Goal: Task Accomplishment & Management: Manage account settings

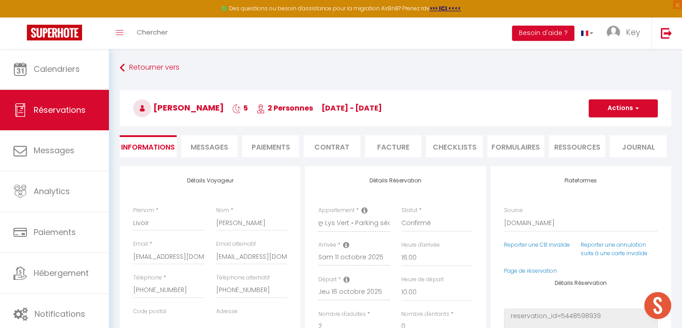
select select "25217"
select select "16:00"
select select "10:00"
select select "14"
select select "2"
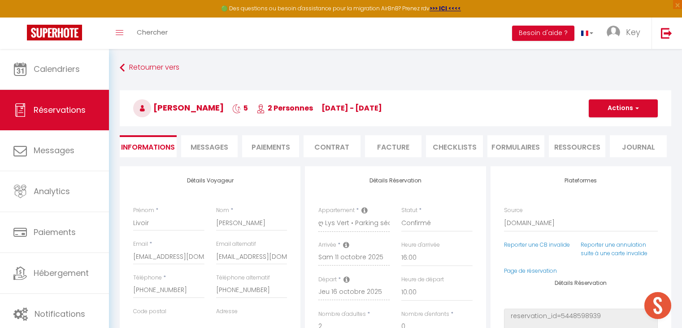
select index
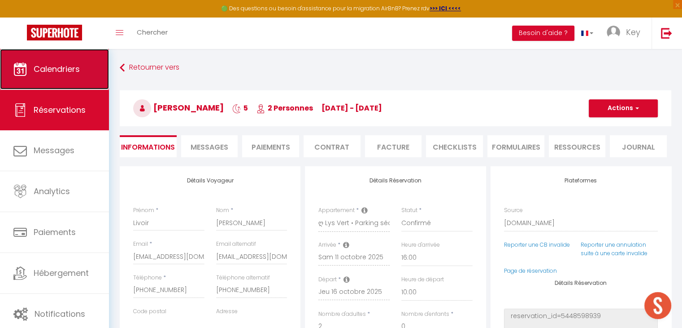
click at [51, 70] on span "Calendriers" at bounding box center [57, 68] width 46 height 11
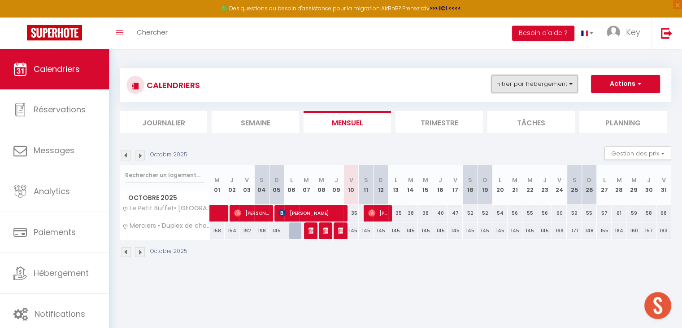
click at [544, 81] on button "Filtrer par hébergement" at bounding box center [535, 84] width 86 height 18
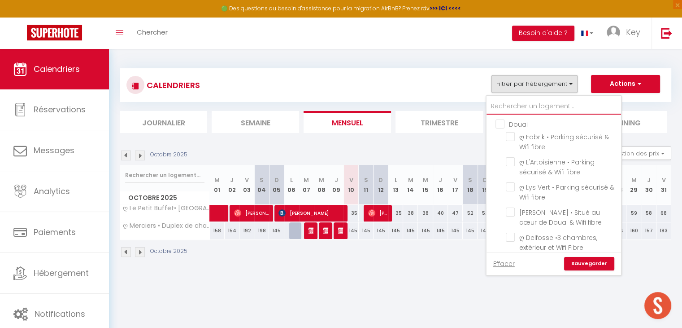
click at [535, 105] on input "text" at bounding box center [554, 106] width 135 height 16
type input "a"
checkbox input "false"
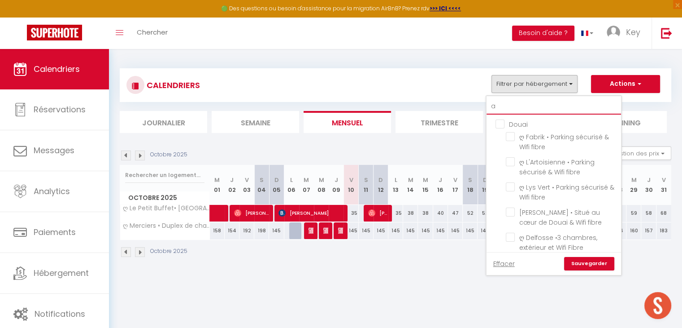
checkbox input "false"
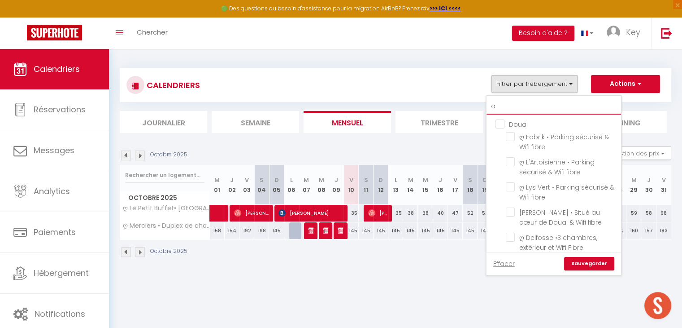
checkbox input "false"
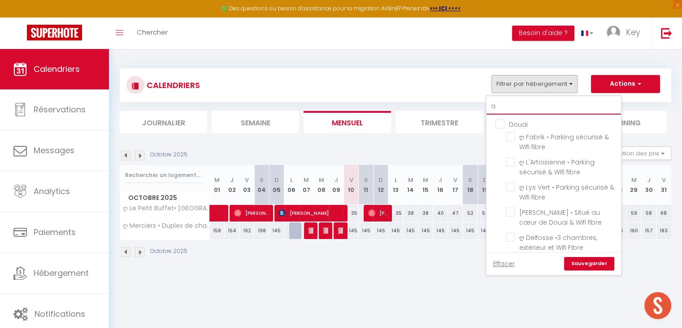
checkbox input "false"
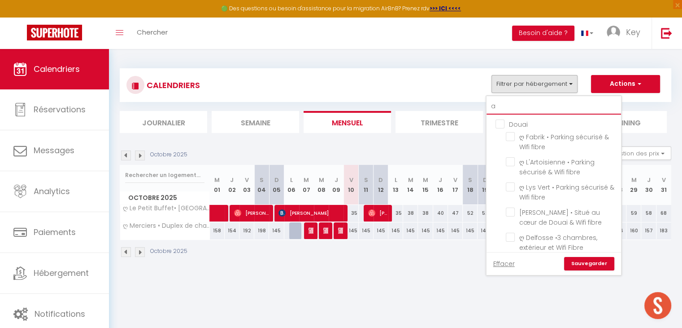
checkbox input "false"
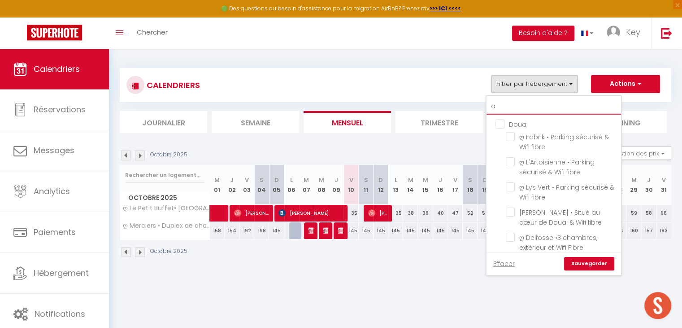
checkbox input "true"
checkbox input "false"
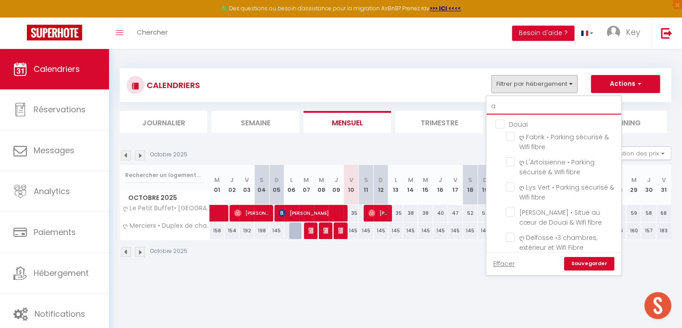
checkbox input "false"
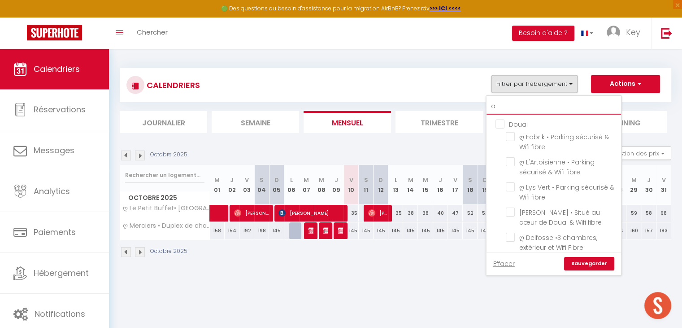
checkbox input "false"
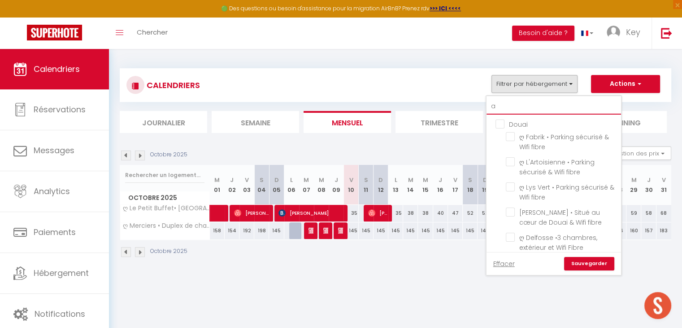
checkbox input "false"
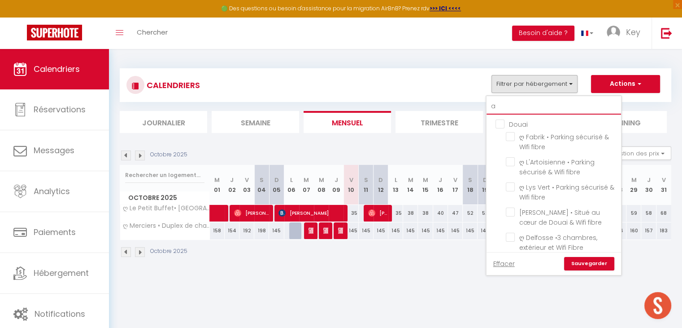
checkbox input "false"
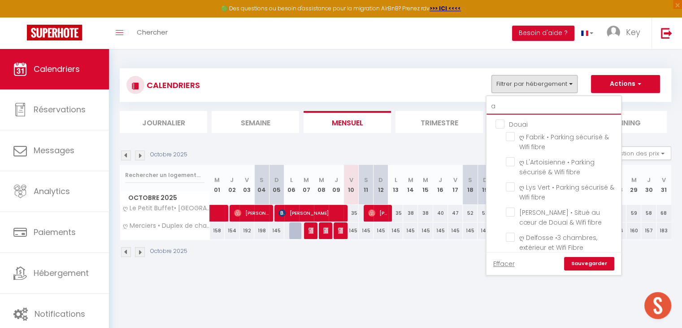
checkbox input "false"
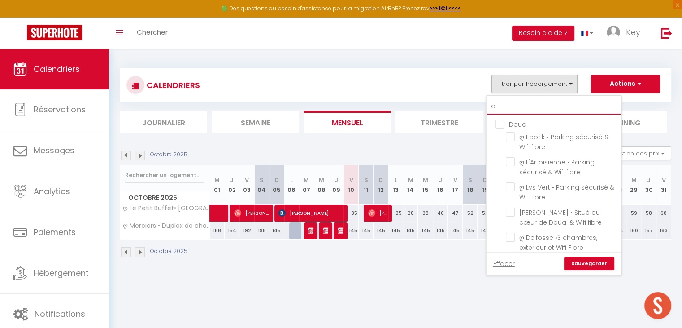
checkbox input "false"
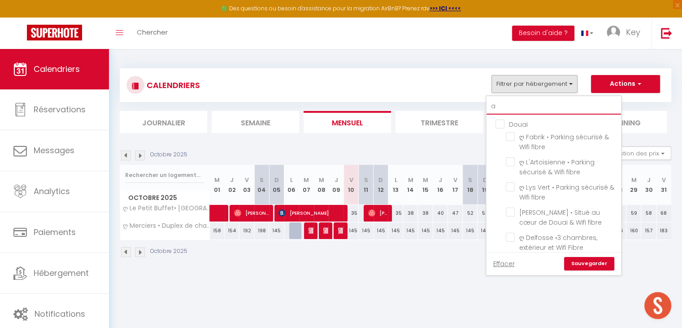
checkbox input "false"
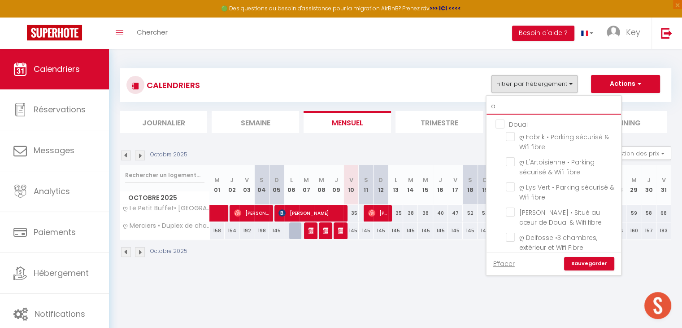
checkbox input "false"
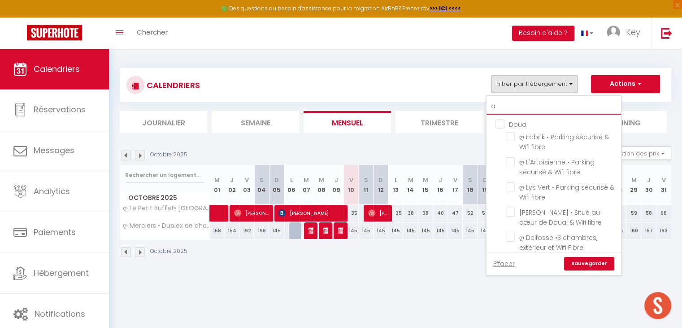
checkbox input "false"
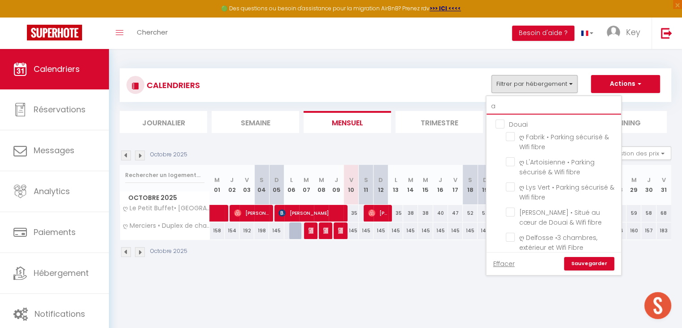
checkbox input "false"
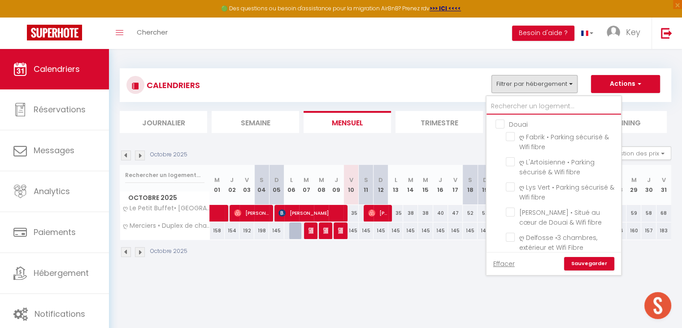
checkbox input "false"
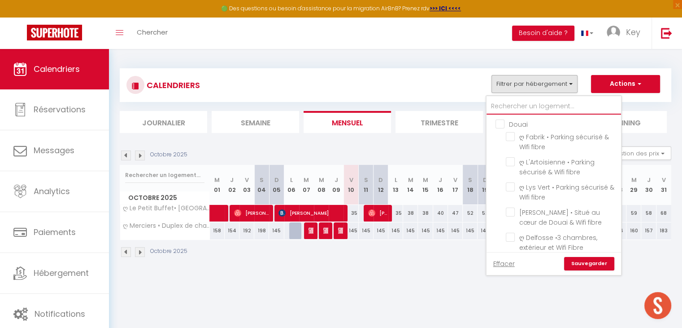
checkbox input "false"
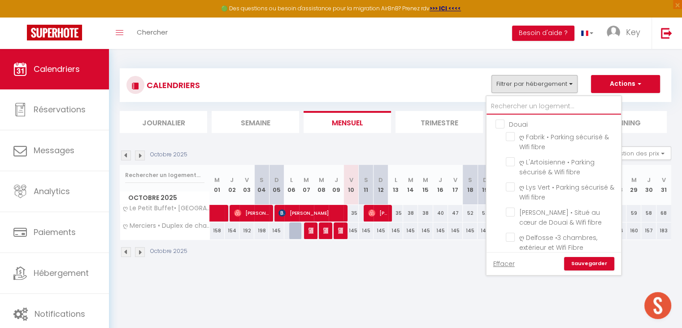
checkbox input "false"
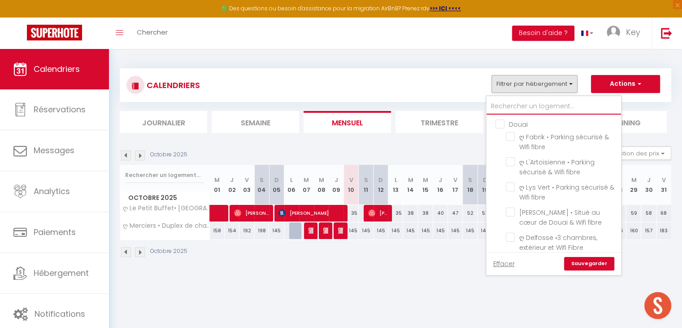
checkbox input "false"
checkbox input "true"
checkbox input "false"
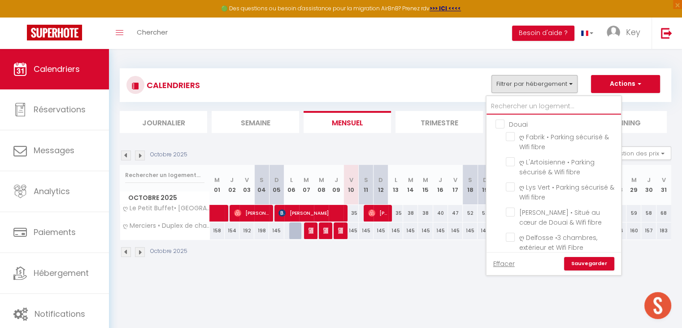
checkbox input "false"
checkbox input "true"
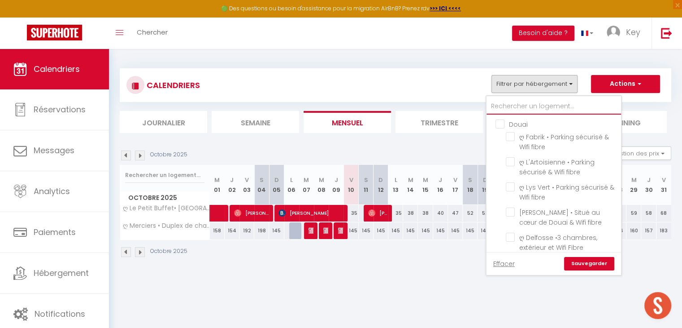
checkbox input "false"
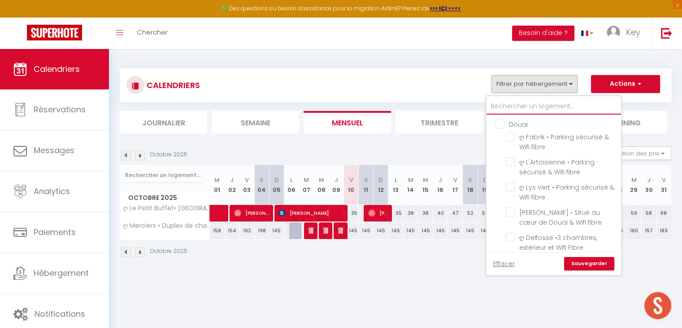
checkbox input "false"
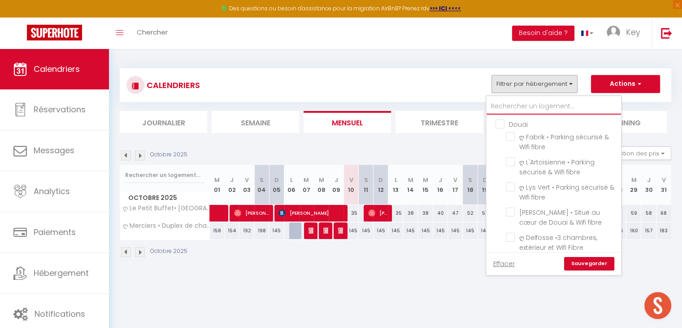
checkbox input "false"
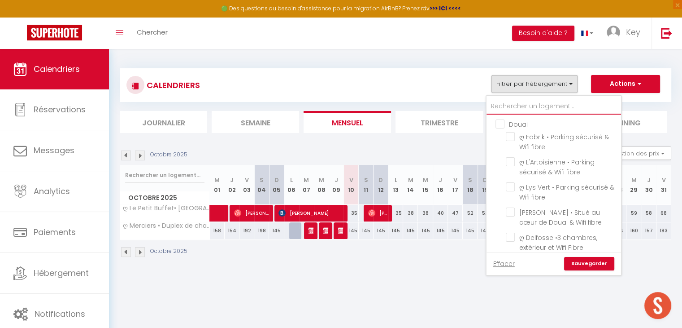
checkbox input "false"
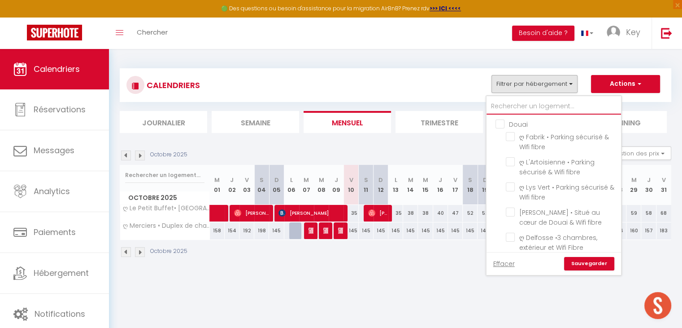
checkbox input "false"
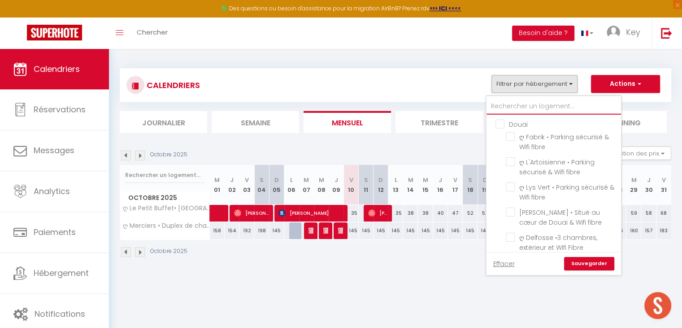
checkbox input "false"
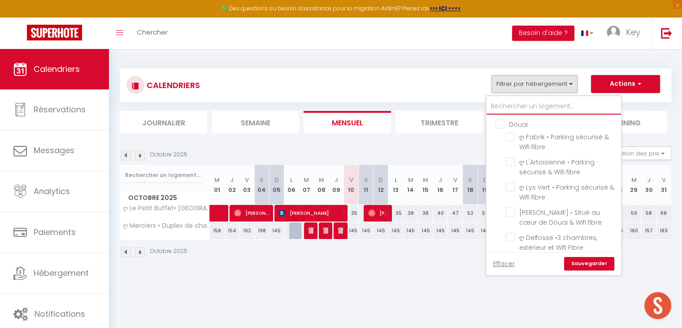
checkbox input "false"
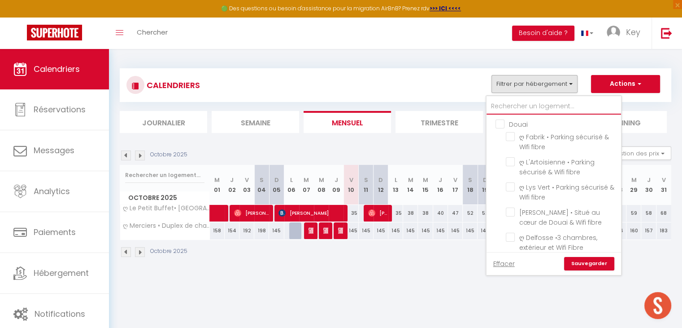
checkbox input "false"
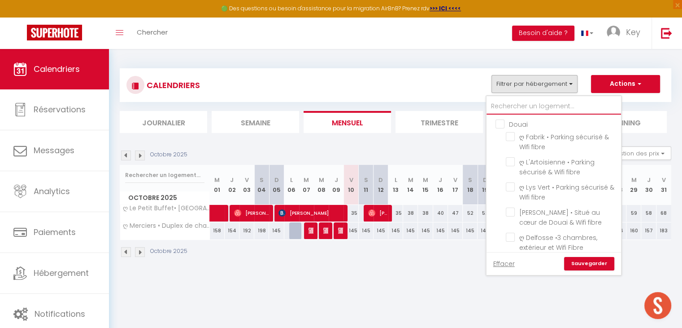
checkbox input "false"
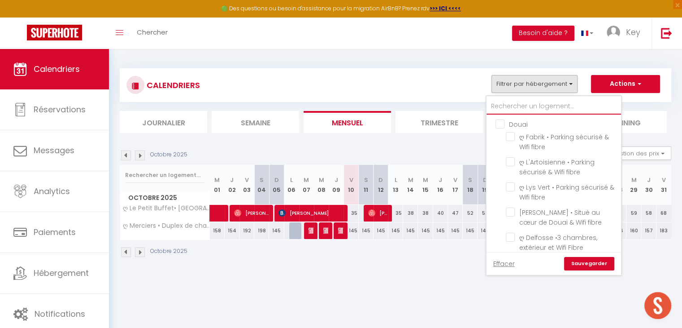
checkbox input "false"
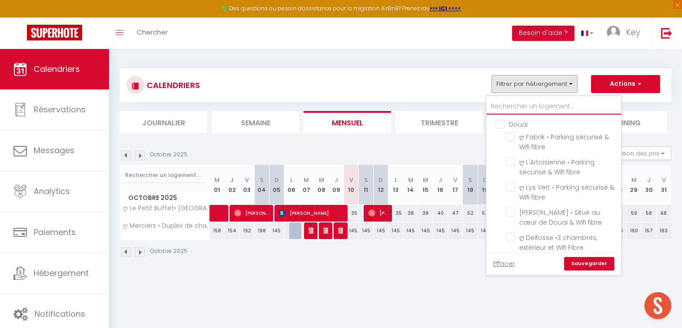
checkbox input "false"
type input "A"
checkbox input "false"
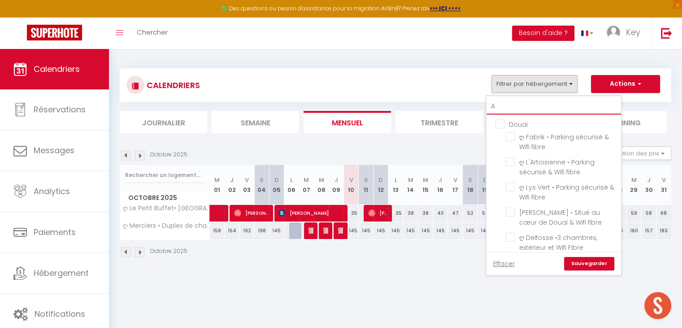
checkbox input "false"
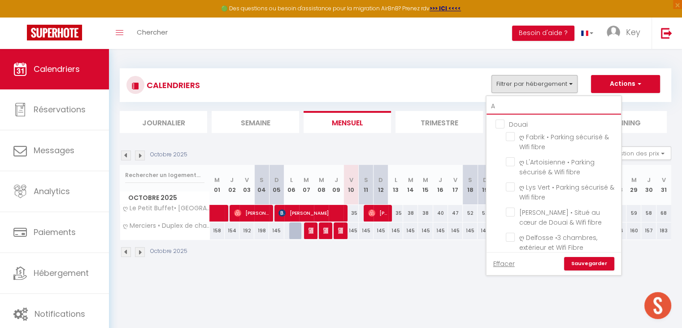
checkbox input "false"
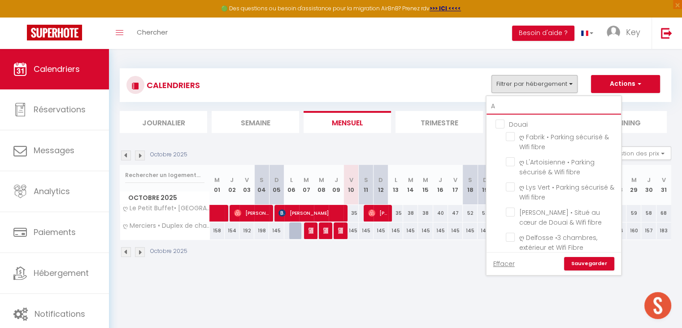
checkbox input "false"
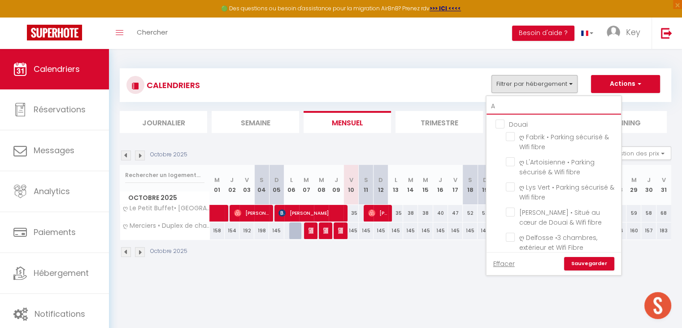
checkbox input "false"
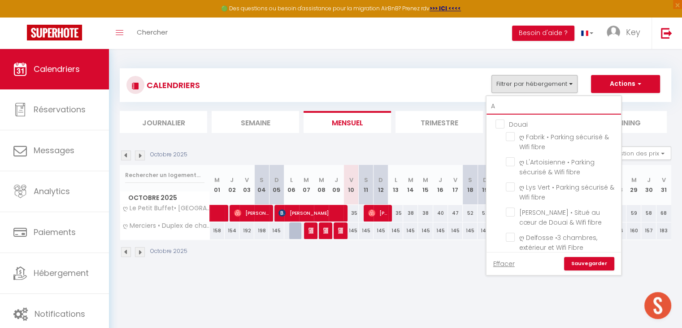
checkbox input "false"
checkbox input "true"
checkbox input "false"
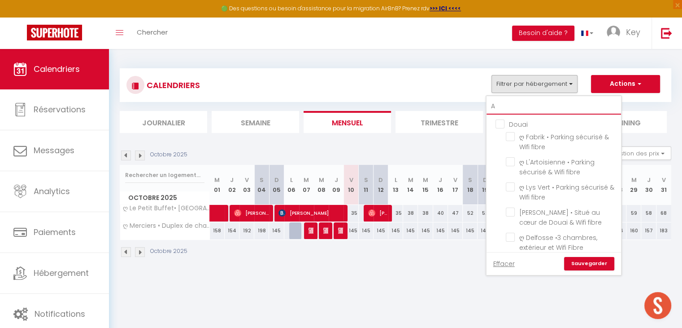
checkbox input "false"
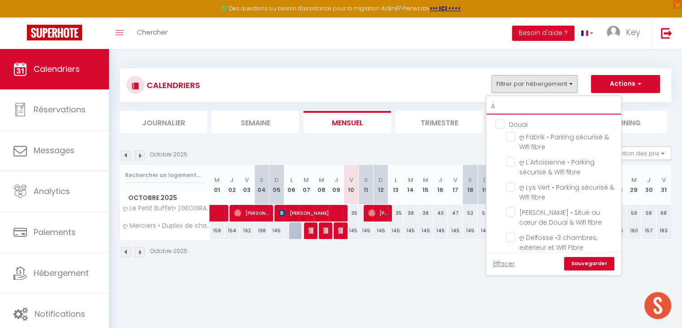
checkbox input "false"
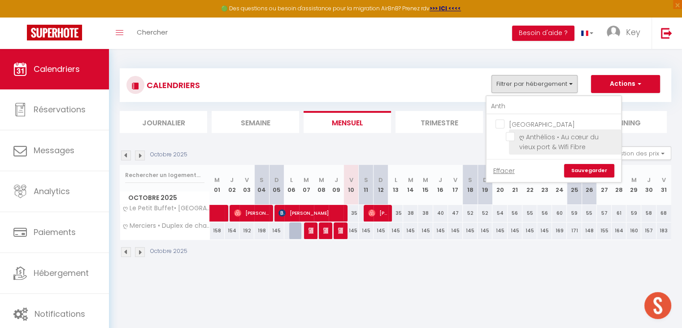
click at [511, 137] on input "ღ Anthélios • Au cœur du vieux port & Wifi Fibre" at bounding box center [562, 136] width 112 height 9
click at [574, 169] on link "Sauvegarder" at bounding box center [589, 170] width 50 height 13
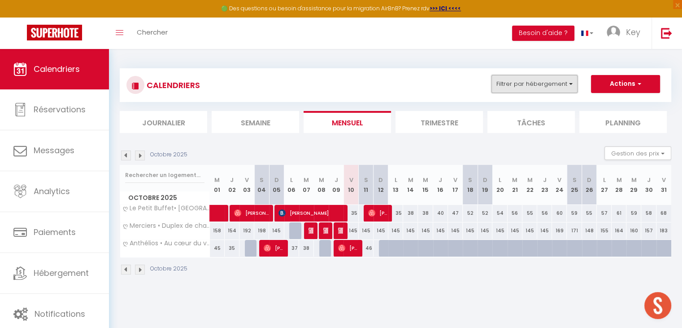
click at [539, 86] on button "Filtrer par hébergement" at bounding box center [535, 84] width 86 height 18
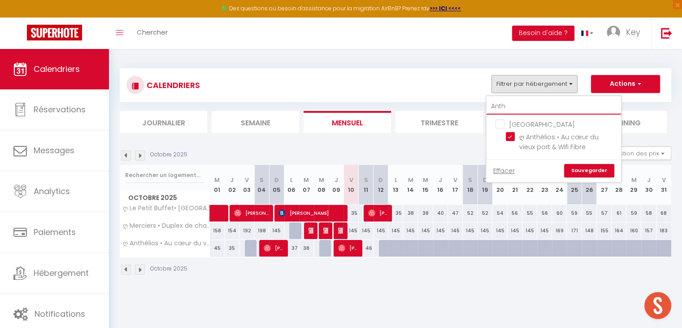
click at [526, 104] on input "Anth" at bounding box center [554, 106] width 135 height 16
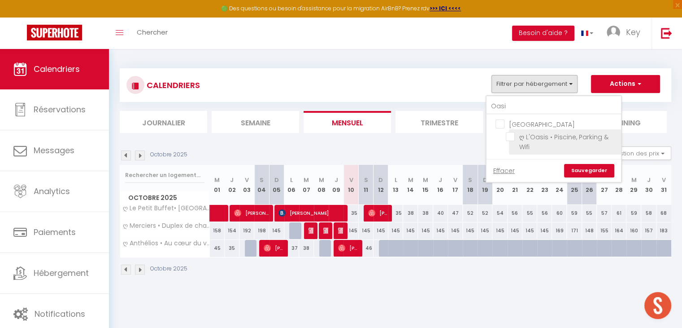
click at [514, 137] on input "ღ L'Oasis • Piscine, Parking & Wifi" at bounding box center [562, 136] width 112 height 9
click at [575, 167] on link "Sauvegarder" at bounding box center [589, 170] width 50 height 13
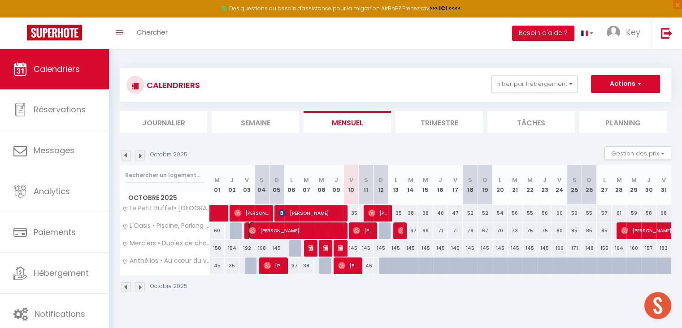
click at [338, 231] on span "[PERSON_NAME]" at bounding box center [296, 230] width 94 height 17
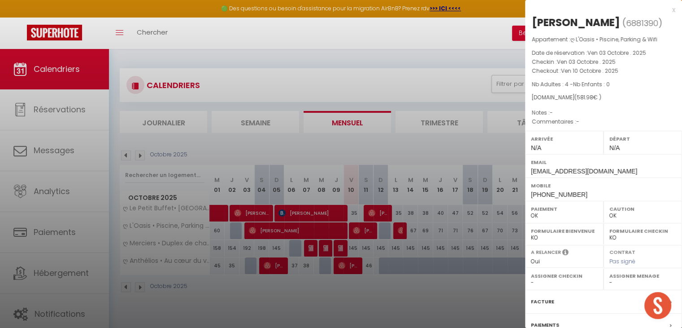
click at [668, 10] on div "x" at bounding box center [600, 9] width 150 height 11
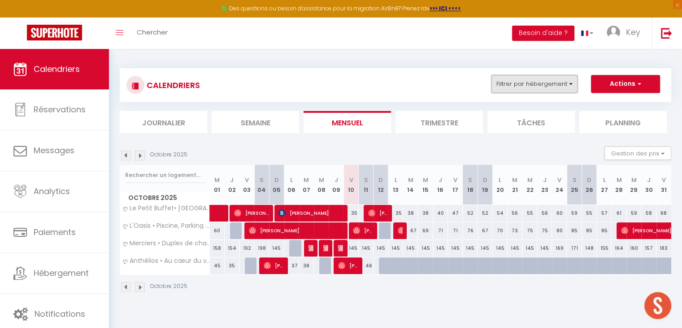
click at [519, 75] on button "Filtrer par hébergement" at bounding box center [535, 84] width 86 height 18
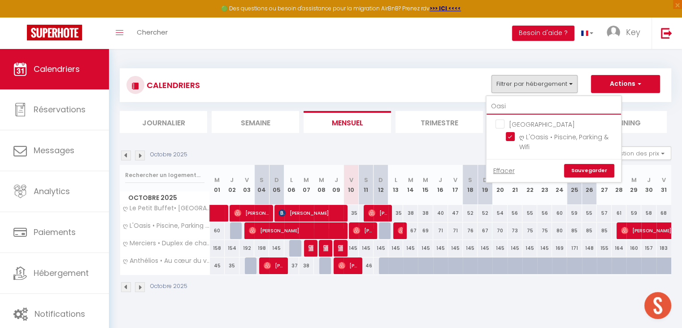
click at [507, 105] on input "Oasi" at bounding box center [554, 106] width 135 height 16
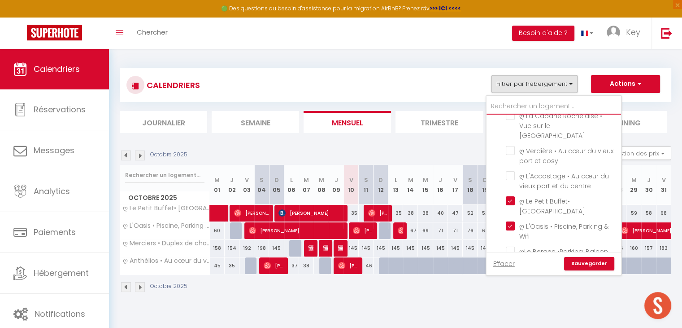
scroll to position [437, 0]
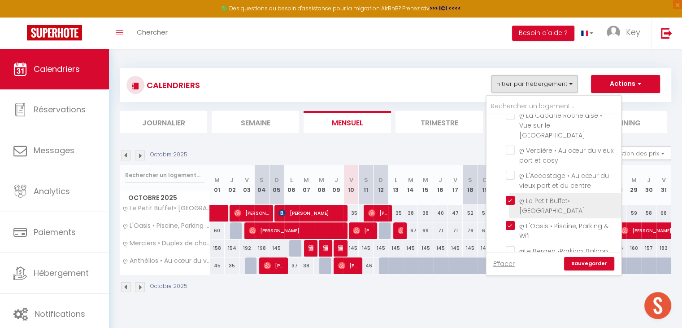
click at [513, 196] on input "ღ Le Petit Buffet• [GEOGRAPHIC_DATA]" at bounding box center [562, 200] width 112 height 9
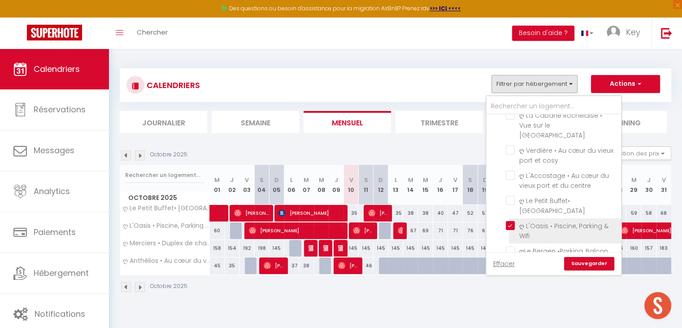
click at [511, 221] on input "ღ L'Oasis • Piscine, Parking & Wifi" at bounding box center [562, 225] width 112 height 9
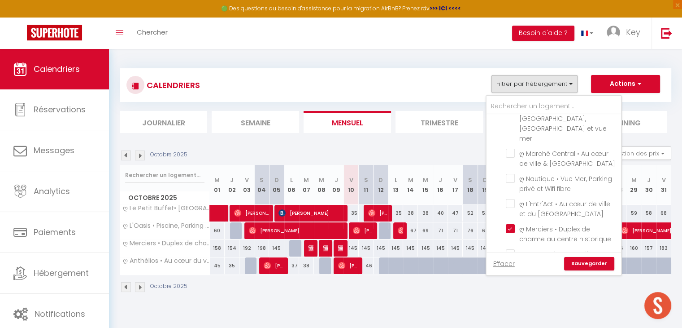
scroll to position [604, 0]
click at [510, 224] on input "ღ Merciers • Duplex de charme au centre historique" at bounding box center [562, 228] width 112 height 9
click at [509, 275] on input "ღ Anthélios • Au cœur du vieux port & Wifi Fibre" at bounding box center [562, 279] width 112 height 9
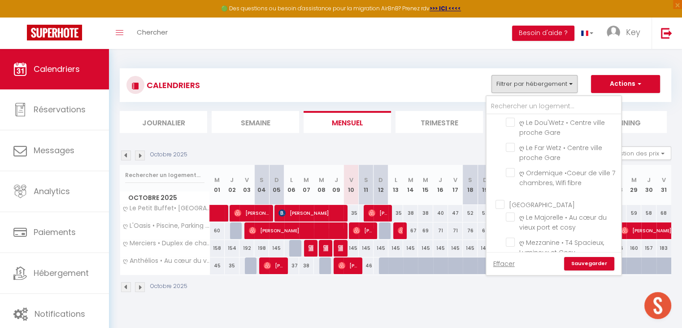
scroll to position [284, 0]
click at [503, 201] on input "[GEOGRAPHIC_DATA]" at bounding box center [563, 205] width 135 height 9
click at [495, 301] on div "CALENDRIERS Filtrer par hébergement Douai ღ Fabrik • Parking sécurisé & Wifi fi…" at bounding box center [395, 180] width 573 height 263
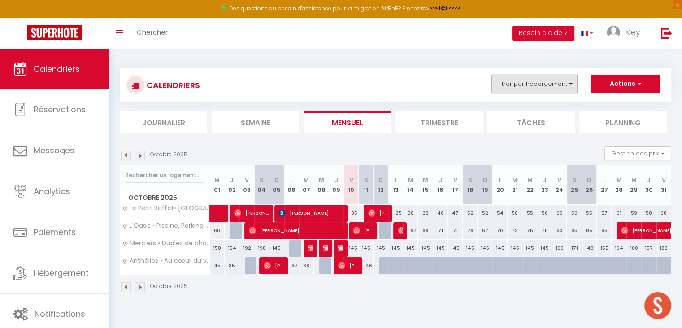
click at [539, 77] on button "Filtrer par hébergement" at bounding box center [535, 84] width 86 height 18
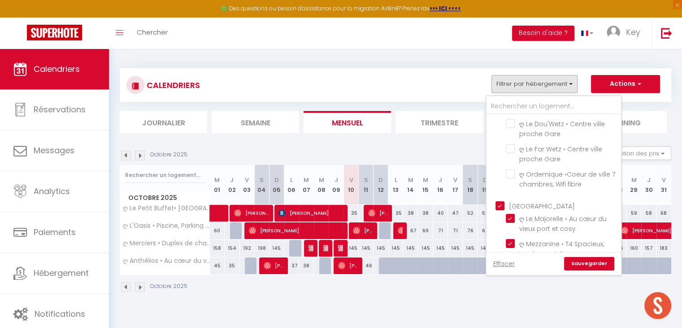
click at [581, 262] on link "Sauvegarder" at bounding box center [589, 263] width 50 height 13
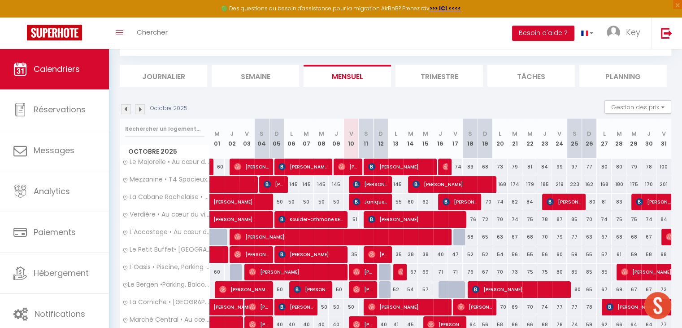
scroll to position [46, 0]
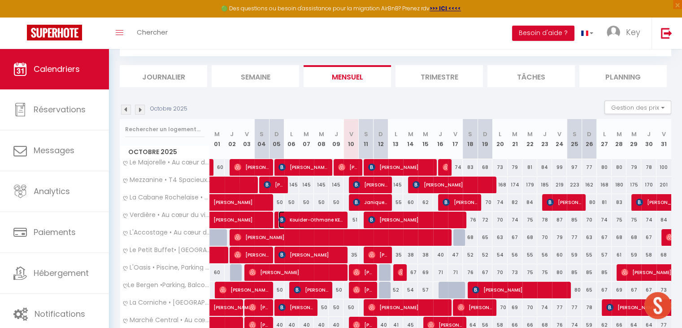
click at [337, 221] on span "Kouider-Othmane KELATMA" at bounding box center [311, 219] width 64 height 17
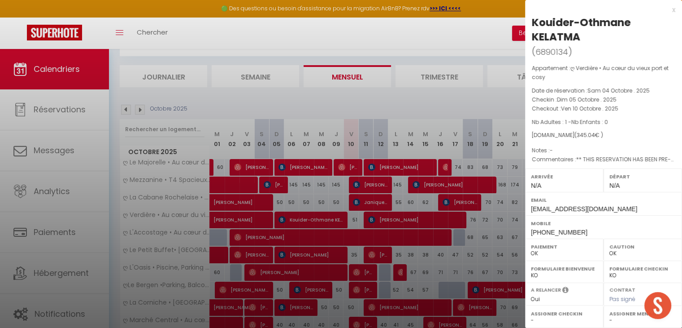
click at [668, 11] on div "x" at bounding box center [600, 9] width 150 height 11
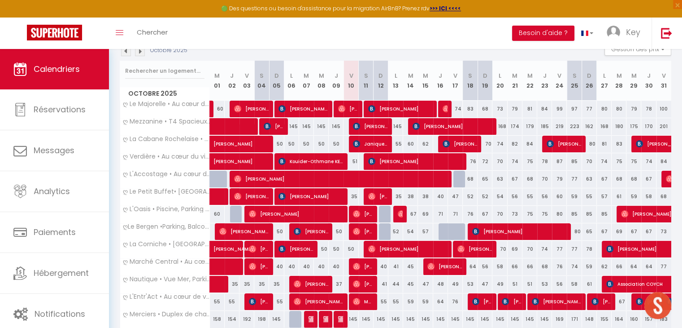
scroll to position [104, 0]
click at [332, 162] on span "Kouider-Othmane KELATMA" at bounding box center [311, 161] width 64 height 17
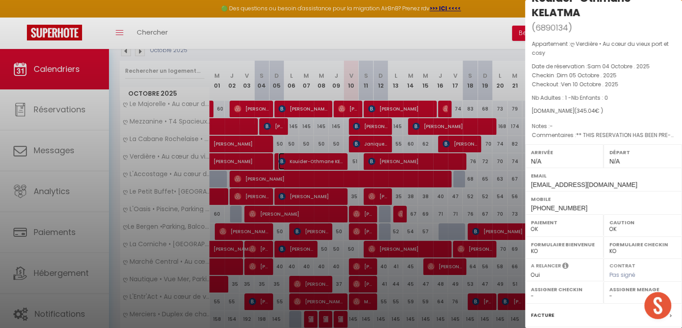
scroll to position [0, 0]
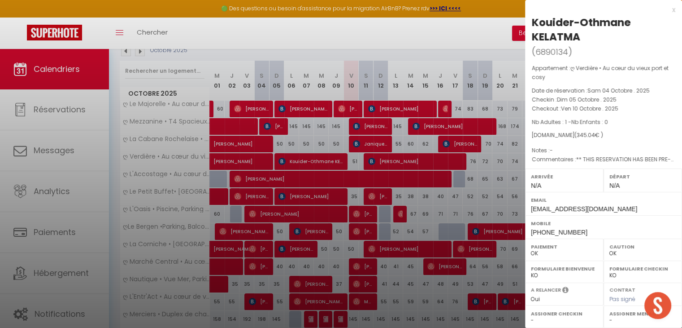
click at [668, 10] on div "x" at bounding box center [600, 9] width 150 height 11
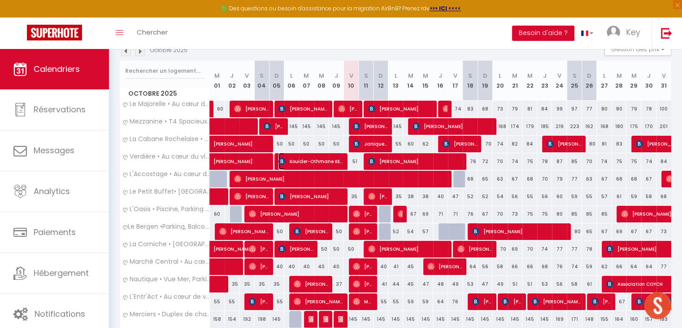
click at [342, 159] on span "Kouider-Othmane KELATMA" at bounding box center [311, 161] width 64 height 17
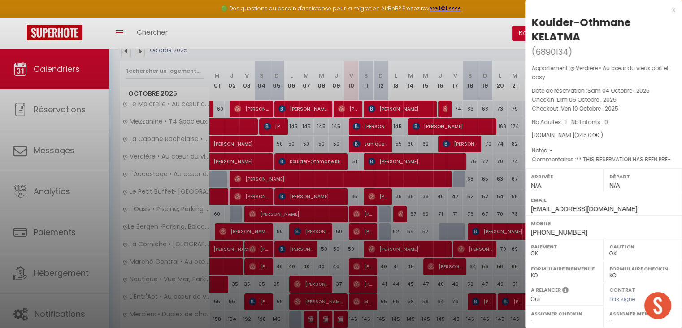
click at [668, 10] on div "x" at bounding box center [600, 9] width 150 height 11
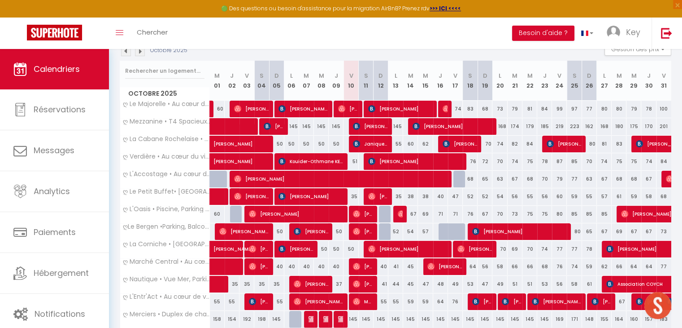
click at [355, 162] on div "51" at bounding box center [351, 161] width 15 height 17
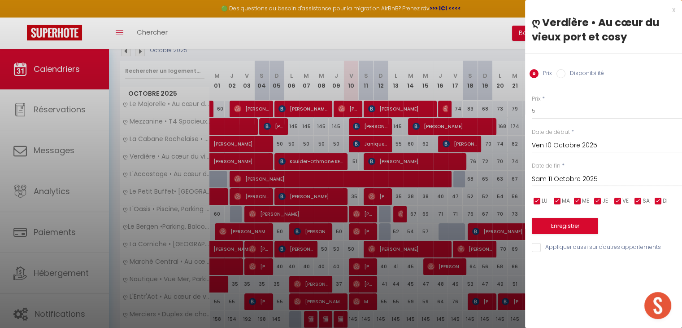
click at [562, 73] on input "Disponibilité" at bounding box center [561, 73] width 9 height 9
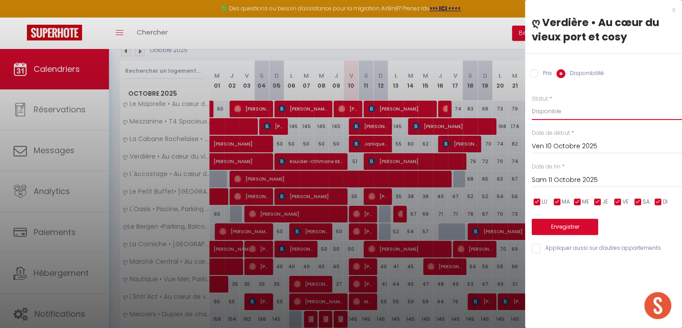
click at [553, 110] on select "Disponible Indisponible" at bounding box center [607, 111] width 150 height 17
click at [532, 103] on select "Disponible Indisponible" at bounding box center [607, 111] width 150 height 17
click at [554, 223] on button "Enregistrer" at bounding box center [565, 227] width 66 height 16
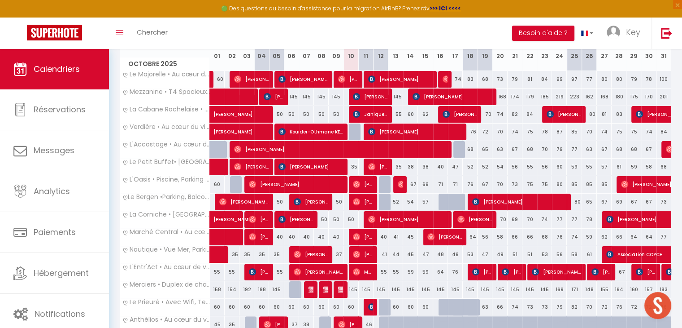
scroll to position [138, 0]
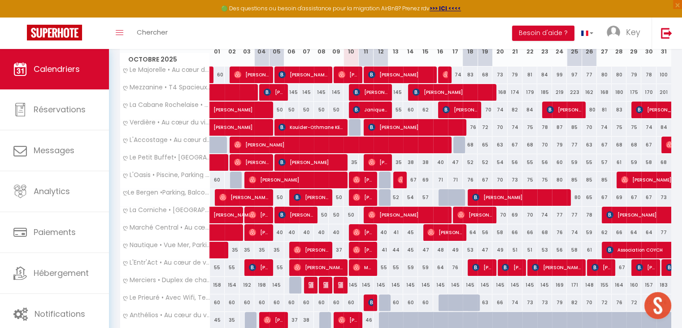
click at [354, 158] on div "35" at bounding box center [351, 162] width 15 height 17
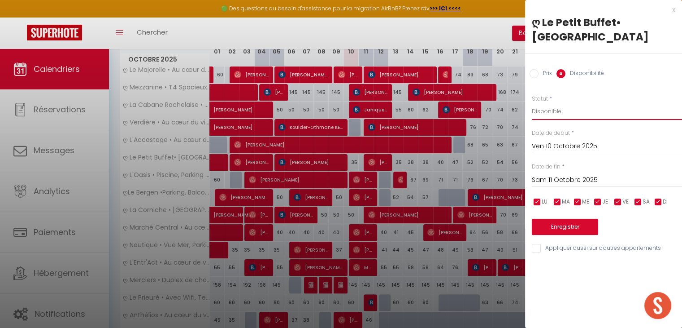
click at [545, 113] on select "Disponible Indisponible" at bounding box center [607, 111] width 150 height 17
drag, startPoint x: 547, startPoint y: 144, endPoint x: 553, endPoint y: 117, distance: 28.4
click at [547, 144] on input "Ven 10 Octobre 2025" at bounding box center [607, 146] width 150 height 12
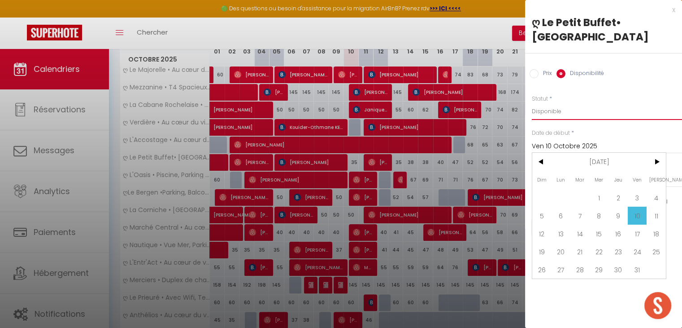
click at [553, 110] on select "Disponible Indisponible" at bounding box center [607, 111] width 150 height 17
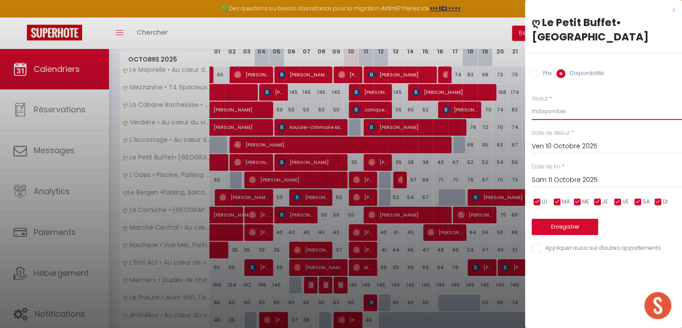
click at [532, 103] on select "Disponible Indisponible" at bounding box center [607, 111] width 150 height 17
click at [567, 227] on button "Enregistrer" at bounding box center [565, 227] width 66 height 16
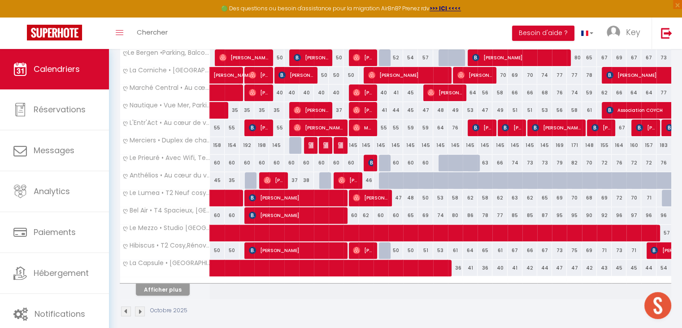
scroll to position [284, 0]
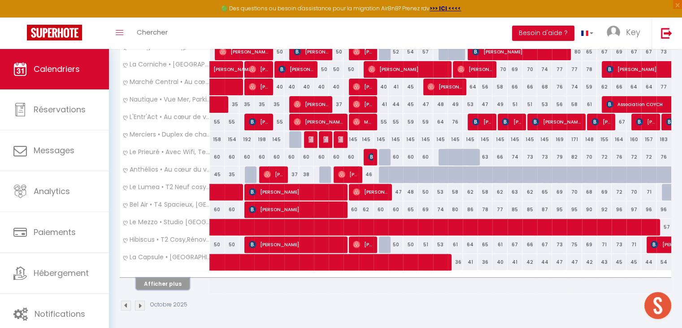
click at [156, 282] on button "Afficher plus" at bounding box center [163, 283] width 54 height 12
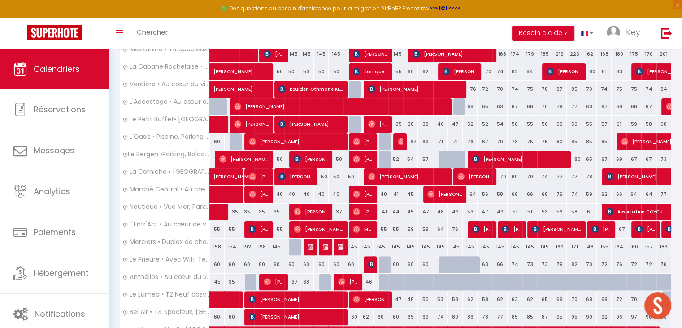
scroll to position [161, 0]
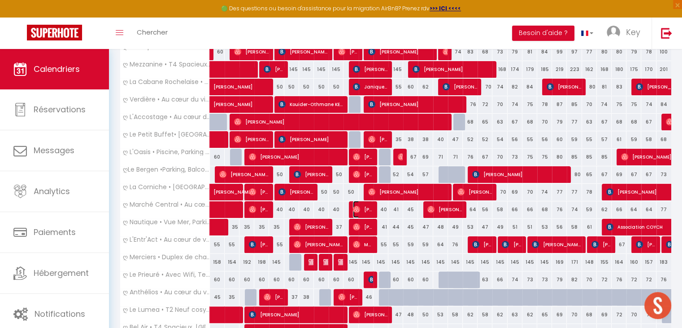
click at [359, 209] on img at bounding box center [356, 208] width 7 height 7
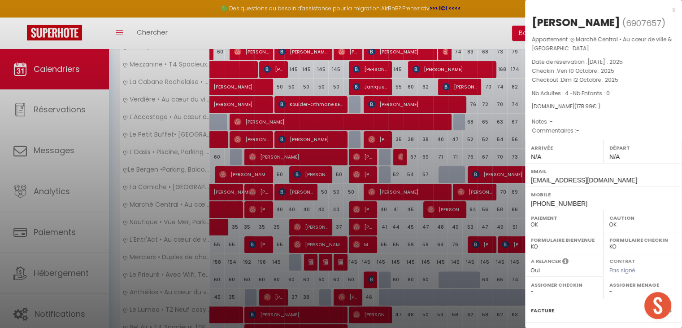
click at [666, 11] on div "x" at bounding box center [600, 9] width 150 height 11
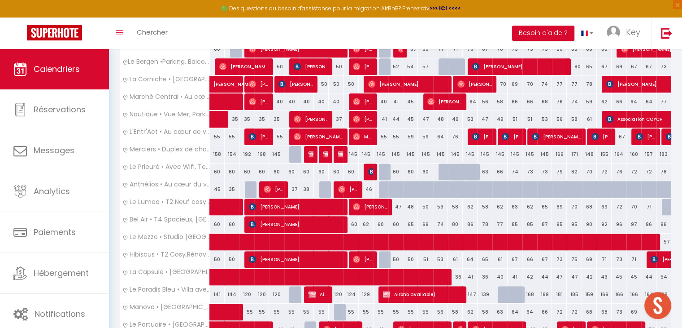
scroll to position [268, 0]
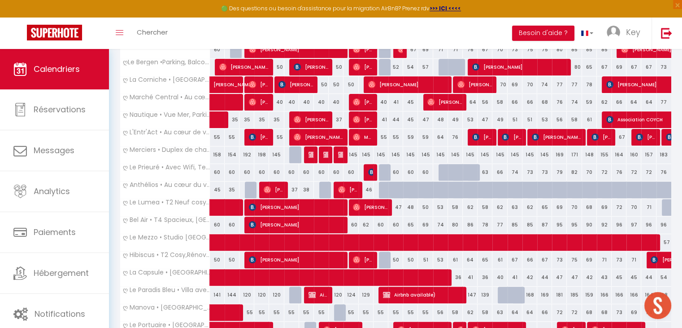
click at [352, 223] on div "60" at bounding box center [351, 224] width 15 height 17
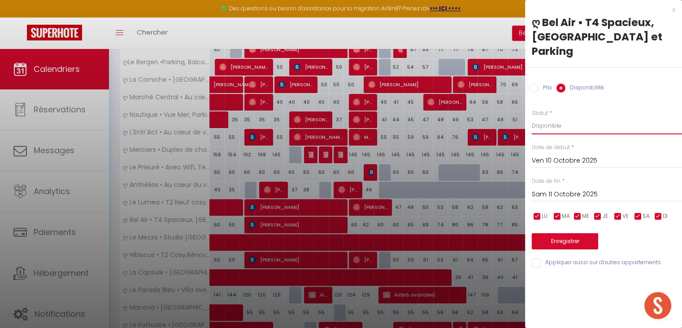
click at [556, 117] on select "Disponible Indisponible" at bounding box center [607, 125] width 150 height 17
click at [532, 117] on select "Disponible Indisponible" at bounding box center [607, 125] width 150 height 17
click at [553, 233] on button "Enregistrer" at bounding box center [565, 241] width 66 height 16
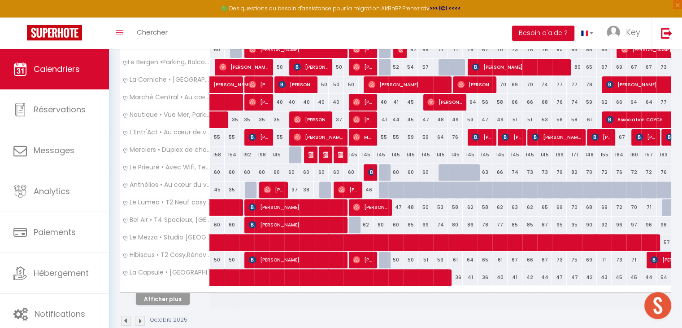
scroll to position [259, 0]
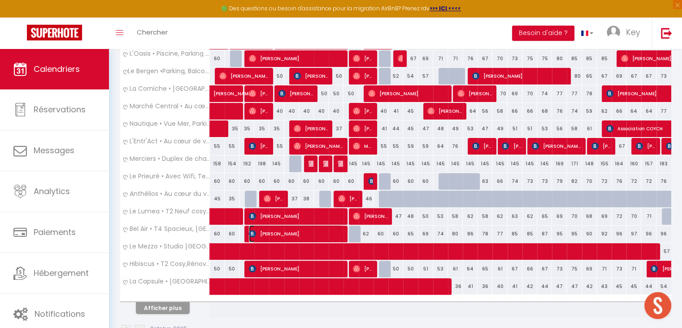
click at [339, 231] on span "[PERSON_NAME]" at bounding box center [296, 233] width 94 height 17
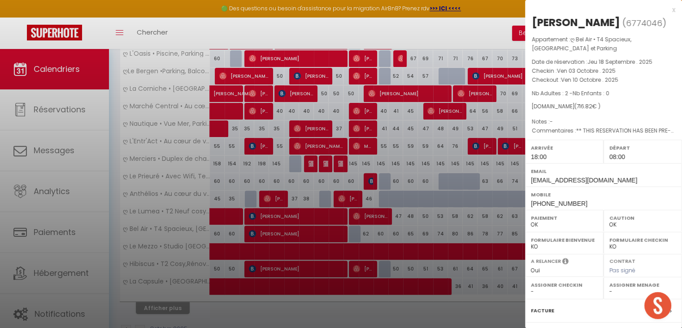
click at [667, 12] on div "x" at bounding box center [600, 9] width 150 height 11
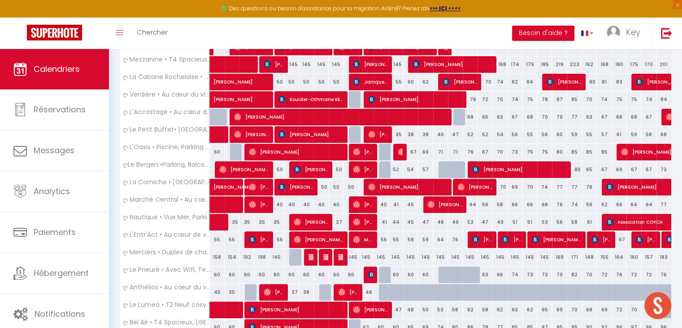
scroll to position [0, 0]
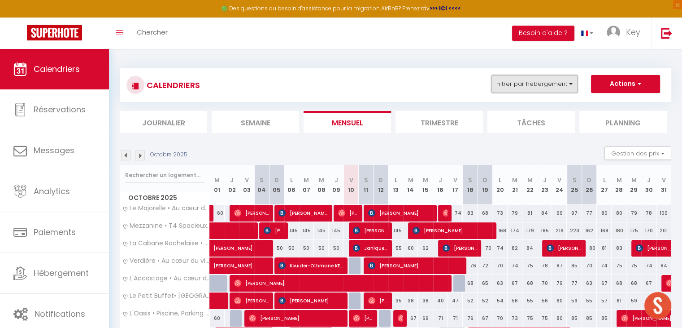
click at [542, 81] on button "Filtrer par hébergement" at bounding box center [535, 84] width 86 height 18
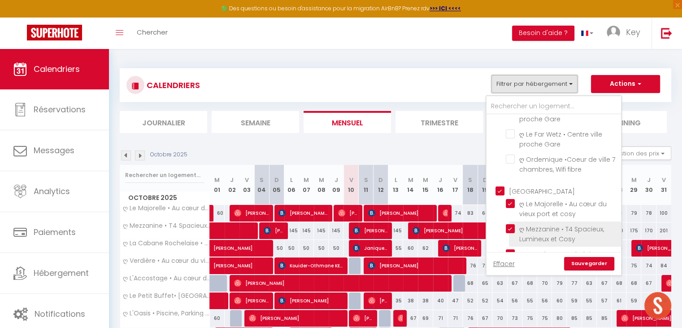
scroll to position [296, 0]
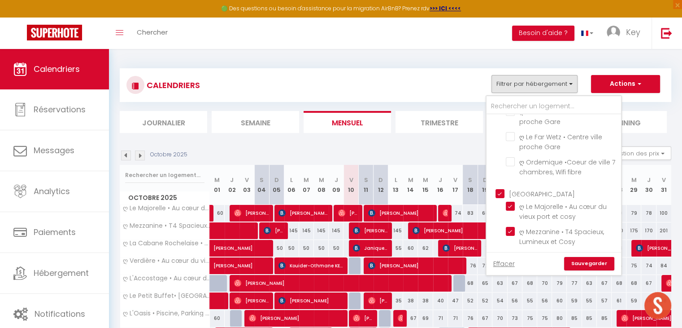
click at [499, 188] on input "[GEOGRAPHIC_DATA]" at bounding box center [563, 192] width 135 height 9
click at [444, 91] on div "CALENDRIERS Filtrer par hébergement Douai ღ Fabrik • Parking sécurisé & Wifi fi…" at bounding box center [396, 85] width 538 height 20
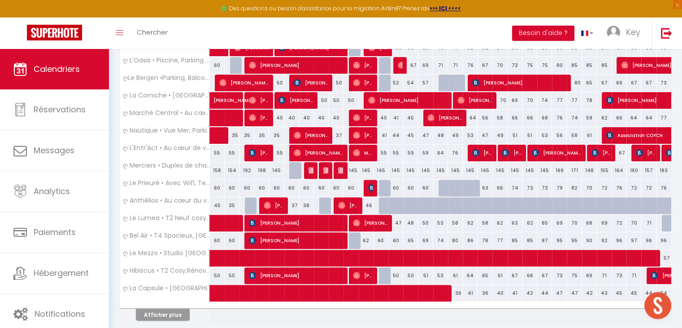
scroll to position [257, 0]
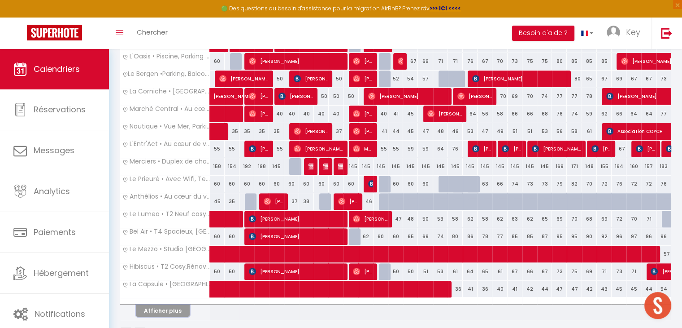
click at [166, 307] on button "Afficher plus" at bounding box center [163, 310] width 54 height 12
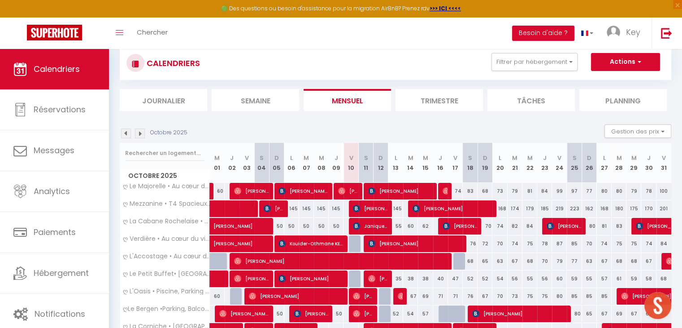
scroll to position [0, 0]
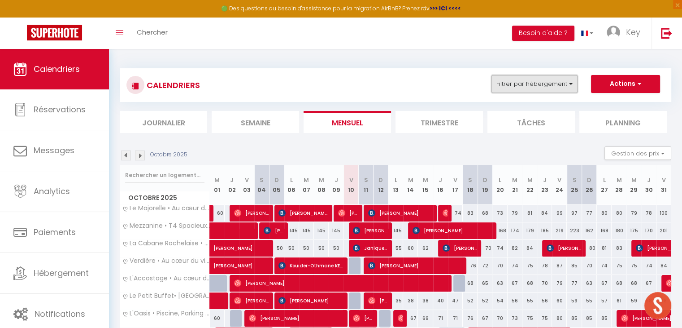
click at [549, 84] on button "Filtrer par hébergement" at bounding box center [535, 84] width 86 height 18
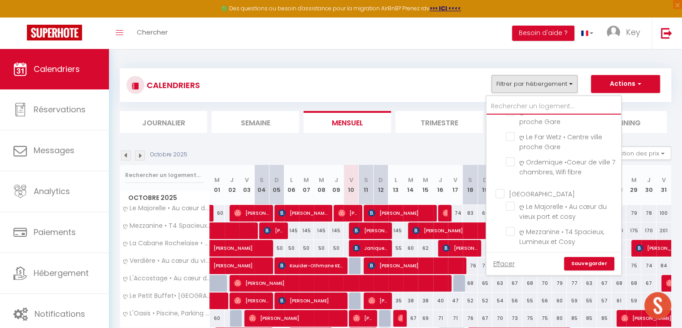
click at [536, 101] on input "text" at bounding box center [554, 106] width 135 height 16
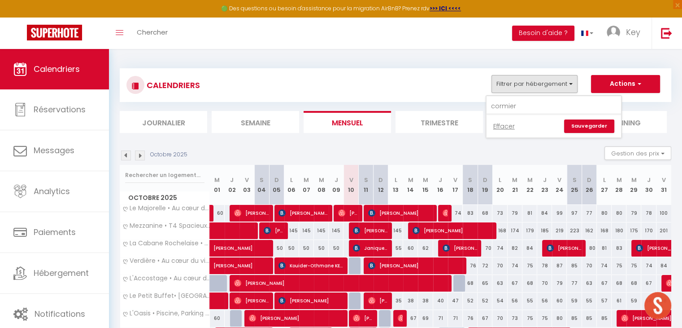
click at [574, 129] on link "Sauvegarder" at bounding box center [589, 125] width 50 height 13
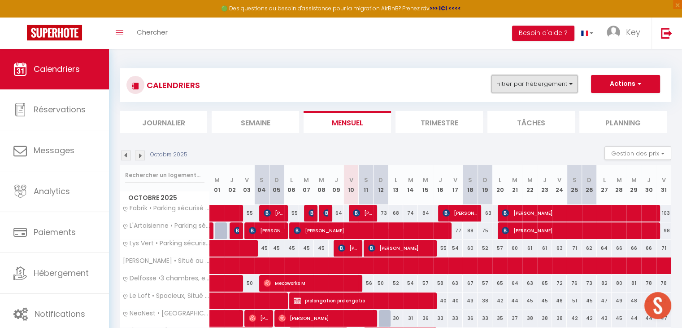
click at [522, 85] on button "Filtrer par hébergement" at bounding box center [535, 84] width 86 height 18
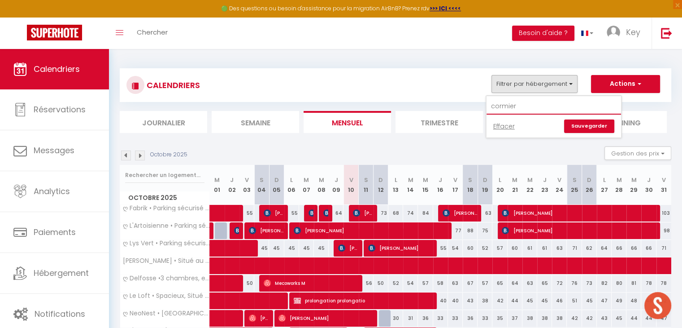
click at [553, 108] on input "cormier" at bounding box center [554, 106] width 135 height 16
click at [582, 125] on link "Sauvegarder" at bounding box center [589, 125] width 50 height 13
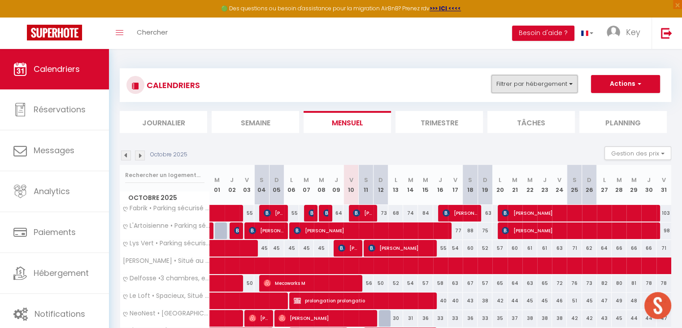
click at [540, 81] on button "Filtrer par hébergement" at bounding box center [535, 84] width 86 height 18
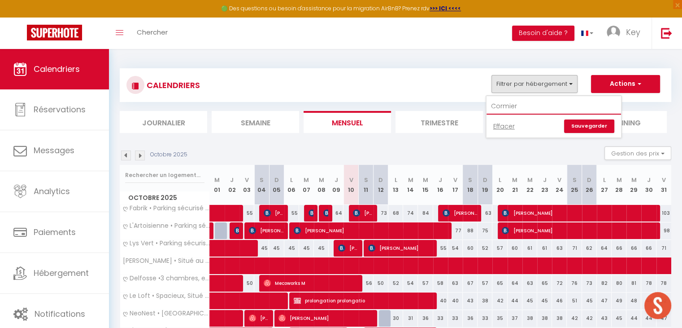
click at [533, 103] on input "Cormier" at bounding box center [554, 106] width 135 height 16
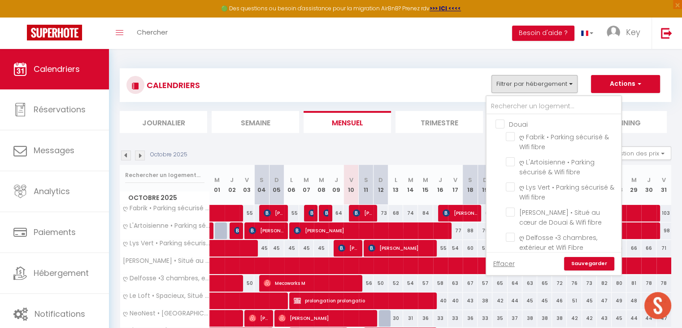
click at [502, 125] on input "Douai" at bounding box center [563, 123] width 135 height 9
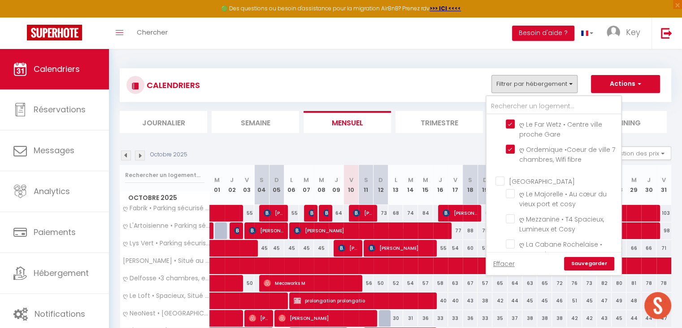
scroll to position [309, 0]
click at [499, 176] on input "[GEOGRAPHIC_DATA]" at bounding box center [563, 180] width 135 height 9
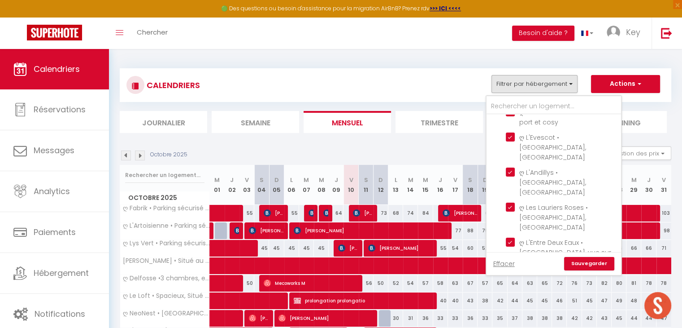
scroll to position [1088, 0]
click at [499, 314] on input "[GEOGRAPHIC_DATA]" at bounding box center [563, 318] width 135 height 9
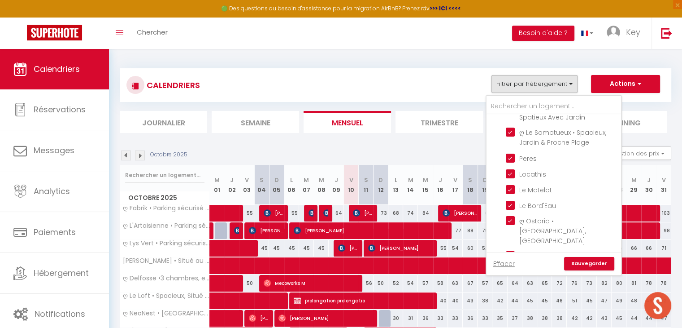
scroll to position [1808, 0]
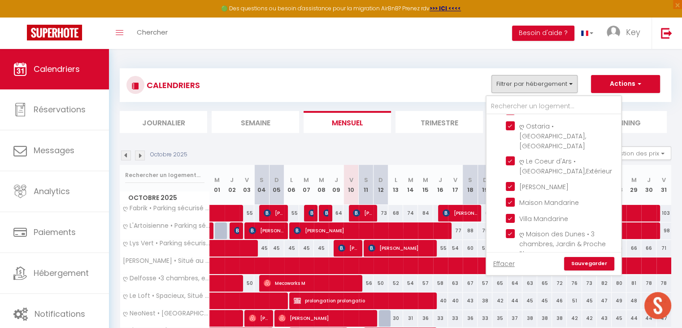
scroll to position [1902, 0]
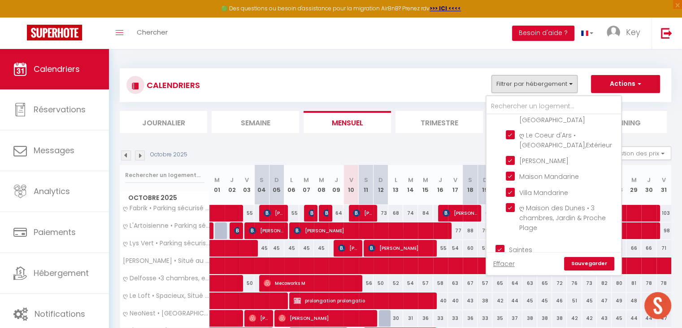
click at [581, 265] on link "Sauvegarder" at bounding box center [589, 263] width 50 height 13
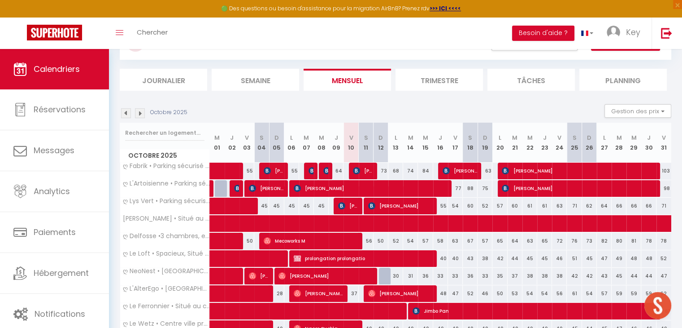
scroll to position [0, 0]
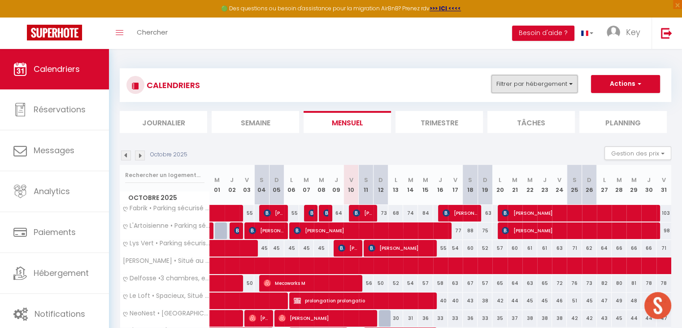
click at [503, 87] on button "Filtrer par hébergement" at bounding box center [535, 84] width 86 height 18
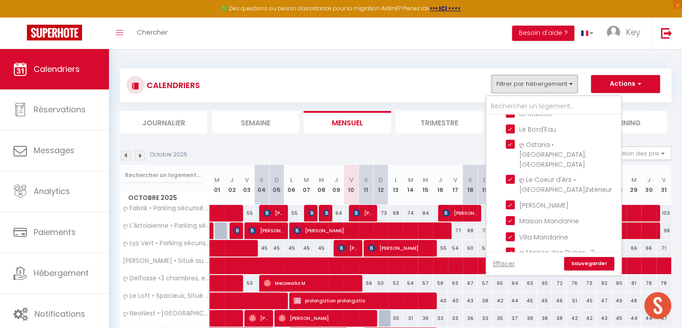
scroll to position [1928, 0]
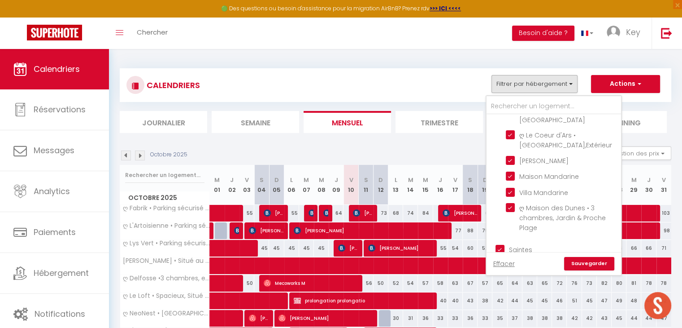
click at [429, 49] on div "CALENDRIERS Filtrer par hébergement Douai ღ Fabrik • Parking sécurisé & Wifi fi…" at bounding box center [395, 331] width 573 height 565
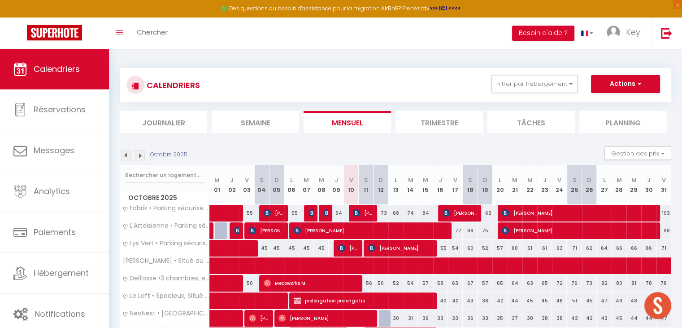
click at [174, 116] on li "Journalier" at bounding box center [163, 122] width 87 height 22
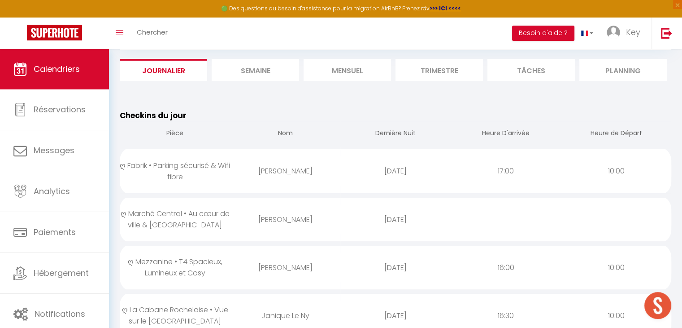
scroll to position [54, 0]
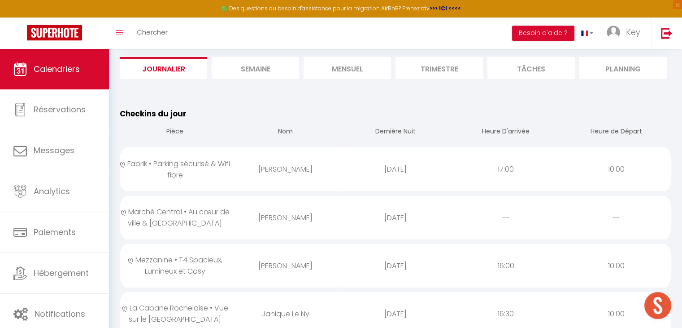
click at [306, 165] on div "[PERSON_NAME]" at bounding box center [285, 168] width 110 height 29
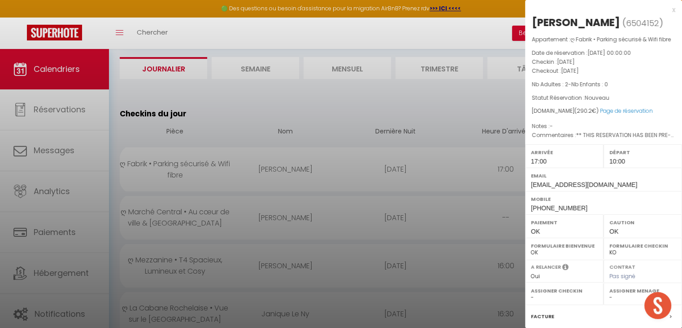
click at [306, 165] on div at bounding box center [341, 164] width 682 height 328
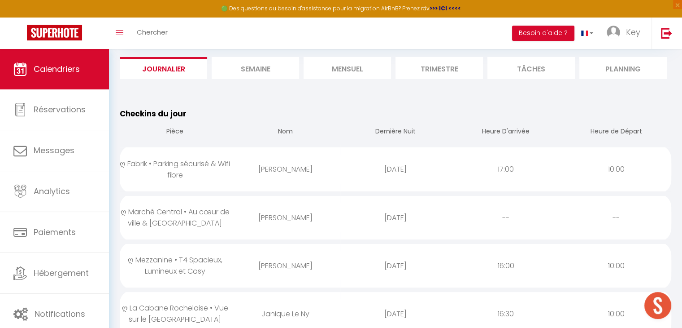
click at [280, 223] on div "[PERSON_NAME]" at bounding box center [285, 217] width 110 height 29
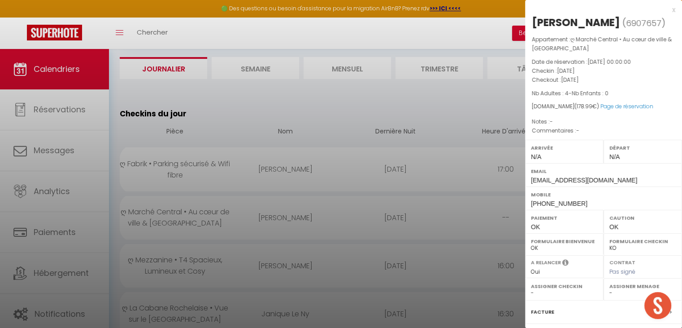
click at [300, 209] on div at bounding box center [341, 164] width 682 height 328
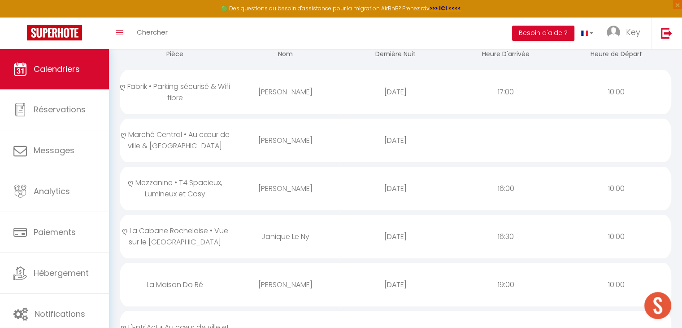
scroll to position [134, 0]
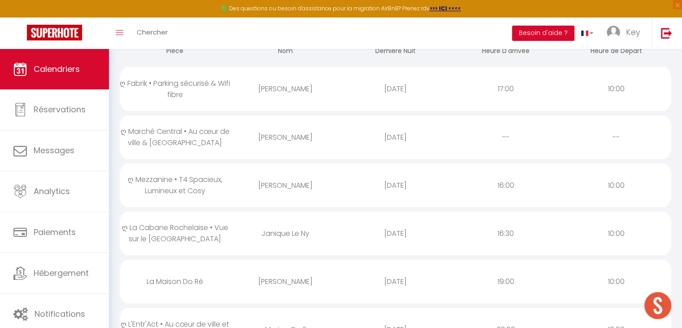
click at [289, 182] on div "[PERSON_NAME]" at bounding box center [285, 184] width 110 height 29
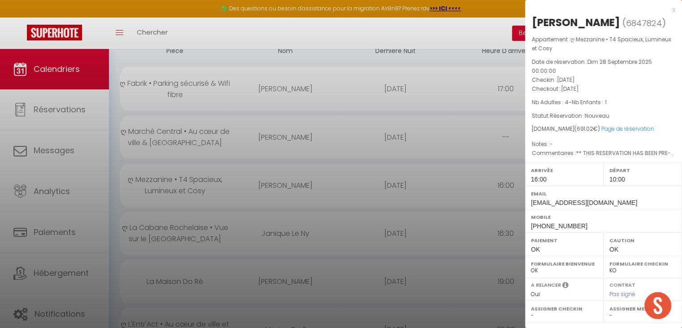
click at [289, 182] on div at bounding box center [341, 164] width 682 height 328
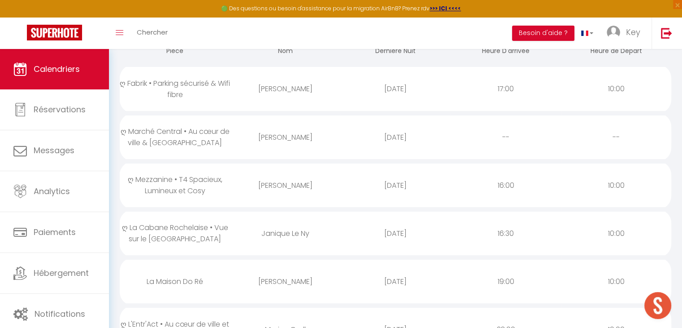
click at [276, 228] on div "Janique Le Ny" at bounding box center [285, 233] width 110 height 29
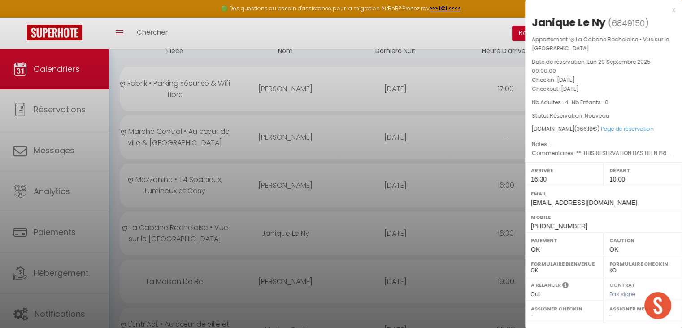
click at [276, 228] on div at bounding box center [341, 164] width 682 height 328
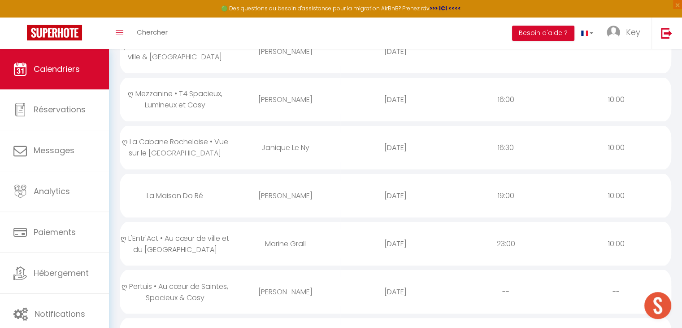
scroll to position [220, 0]
click at [291, 189] on div "[PERSON_NAME]" at bounding box center [285, 194] width 110 height 29
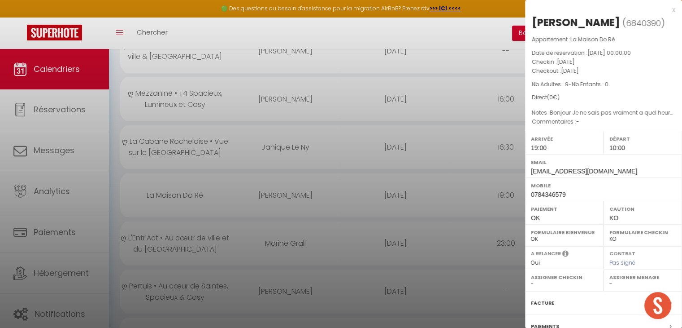
click at [291, 189] on div at bounding box center [341, 164] width 682 height 328
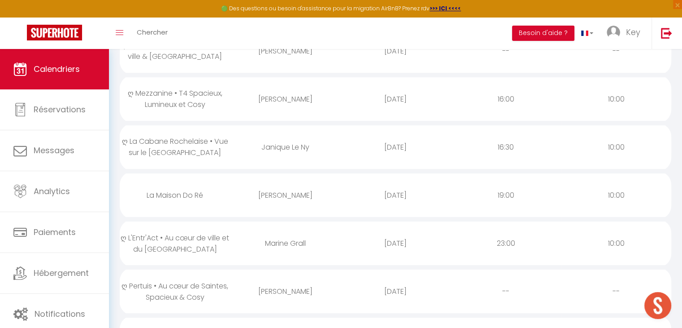
click at [280, 240] on div "Marine Grall" at bounding box center [285, 242] width 110 height 29
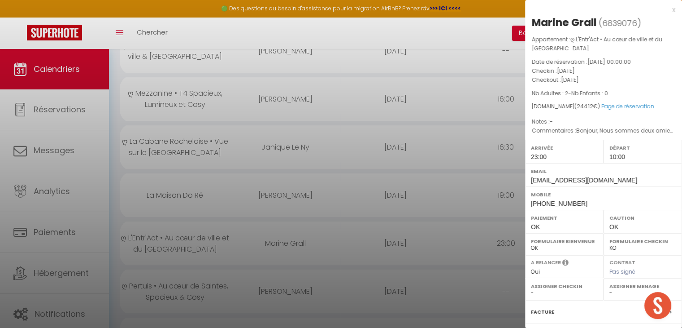
click at [280, 240] on div at bounding box center [341, 164] width 682 height 328
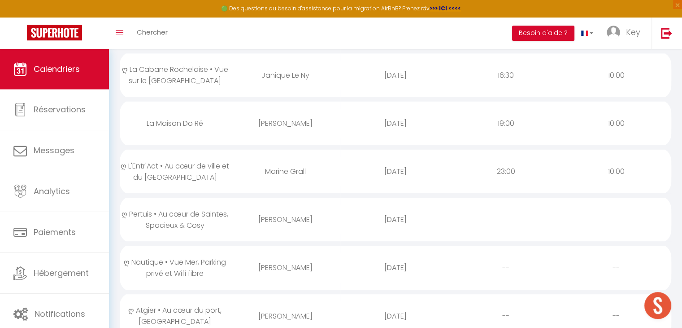
scroll to position [293, 0]
click at [290, 217] on div "[PERSON_NAME]" at bounding box center [285, 218] width 110 height 29
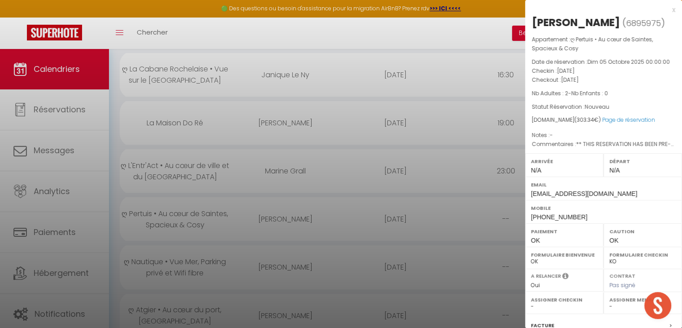
click at [290, 217] on div at bounding box center [341, 164] width 682 height 328
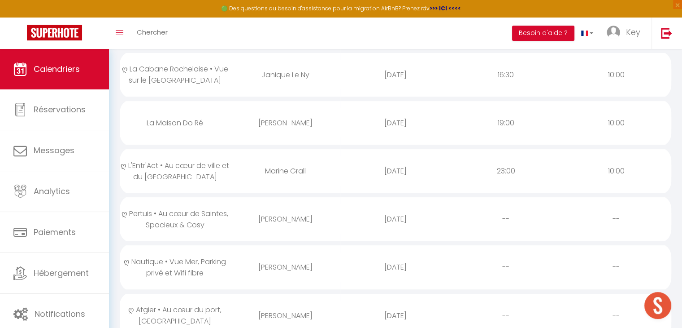
click at [280, 265] on div "[PERSON_NAME]" at bounding box center [285, 266] width 110 height 29
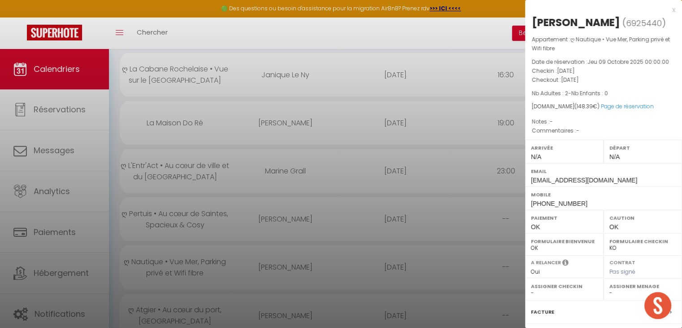
click at [280, 265] on div at bounding box center [341, 164] width 682 height 328
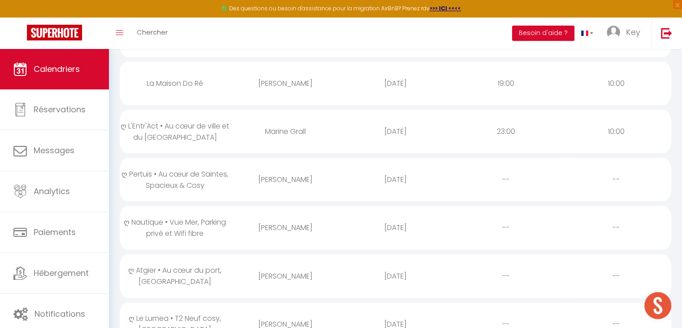
scroll to position [359, 0]
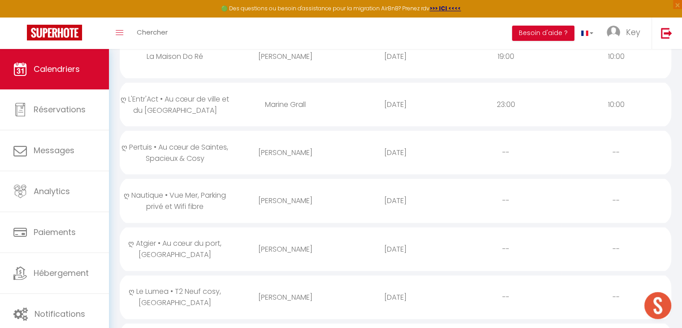
click at [280, 243] on div "[PERSON_NAME]" at bounding box center [285, 248] width 110 height 29
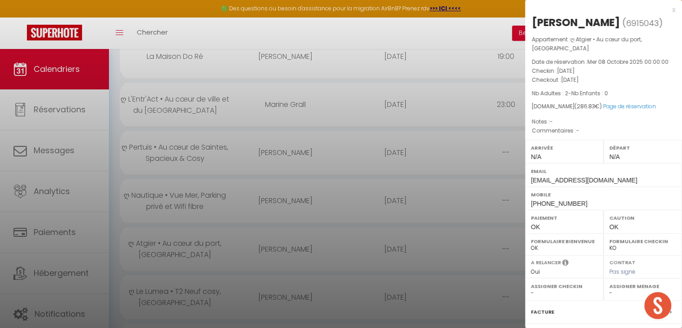
click at [280, 243] on div at bounding box center [341, 164] width 682 height 328
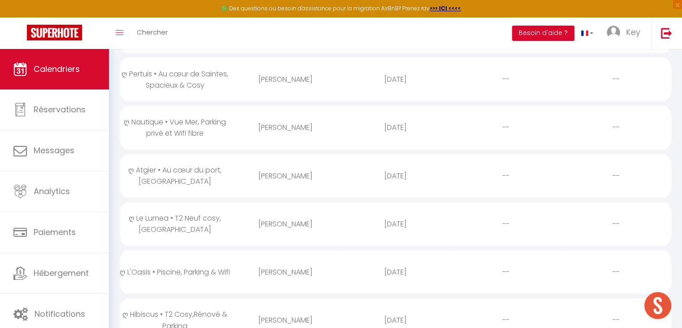
scroll to position [433, 0]
click at [284, 215] on div "[PERSON_NAME]" at bounding box center [285, 223] width 110 height 29
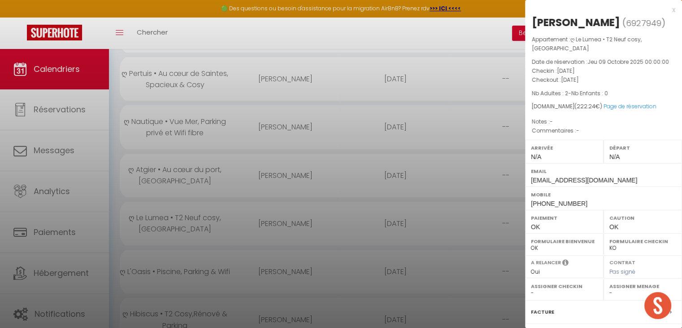
click at [284, 215] on div at bounding box center [341, 164] width 682 height 328
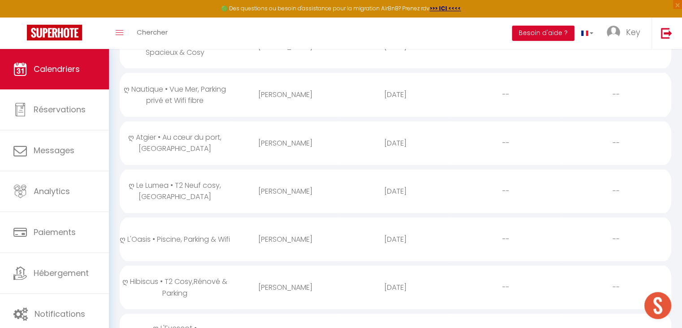
scroll to position [484, 0]
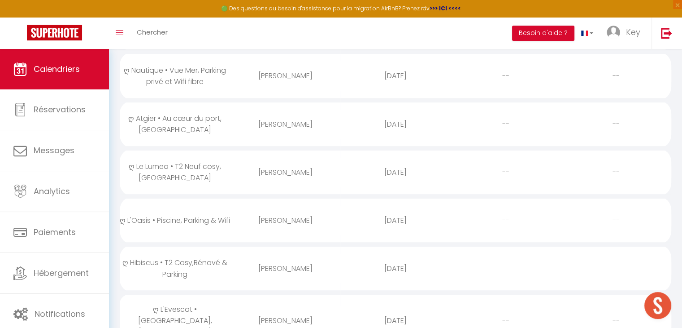
click at [277, 215] on div "[PERSON_NAME]" at bounding box center [285, 219] width 110 height 29
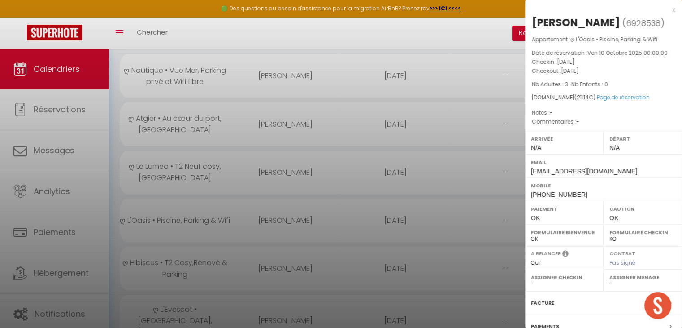
click at [277, 215] on div at bounding box center [341, 164] width 682 height 328
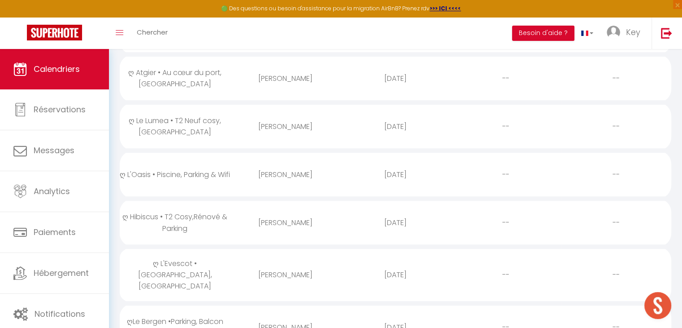
scroll to position [530, 0]
click at [277, 215] on div "[PERSON_NAME]" at bounding box center [285, 221] width 110 height 29
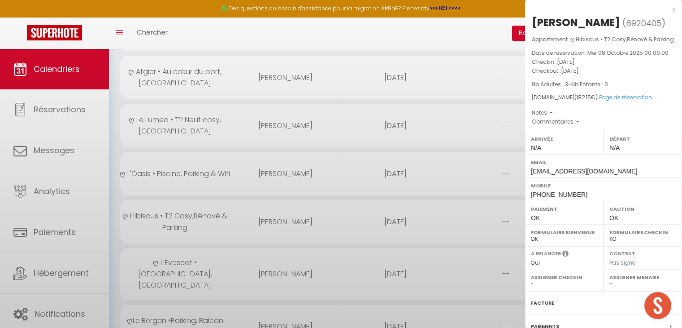
click at [277, 215] on div at bounding box center [341, 164] width 682 height 328
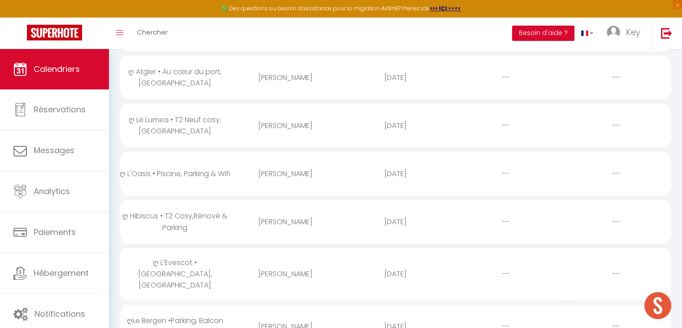
click at [277, 215] on div "[PERSON_NAME]" at bounding box center [285, 221] width 110 height 29
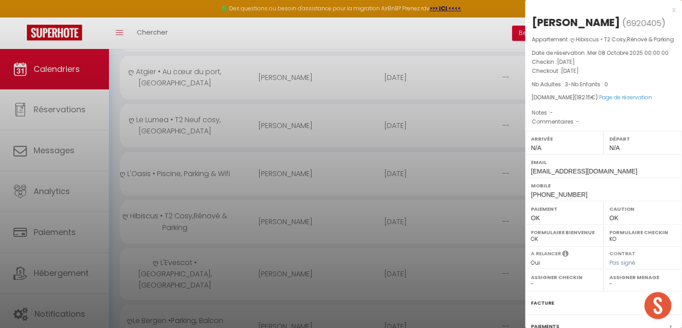
click at [277, 215] on div at bounding box center [341, 164] width 682 height 328
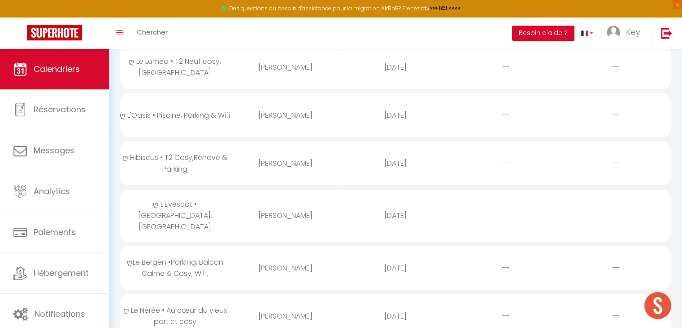
scroll to position [591, 0]
click at [282, 205] on div "[PERSON_NAME]" at bounding box center [285, 212] width 110 height 29
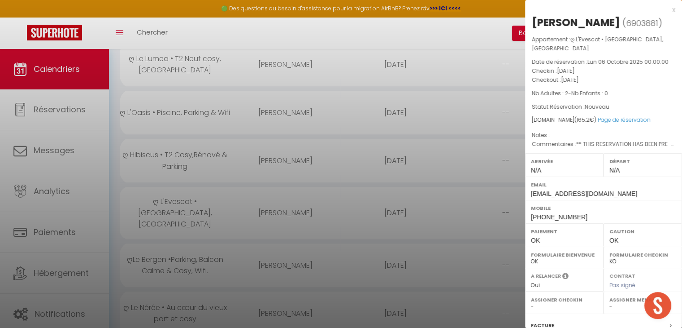
click at [282, 205] on div at bounding box center [341, 164] width 682 height 328
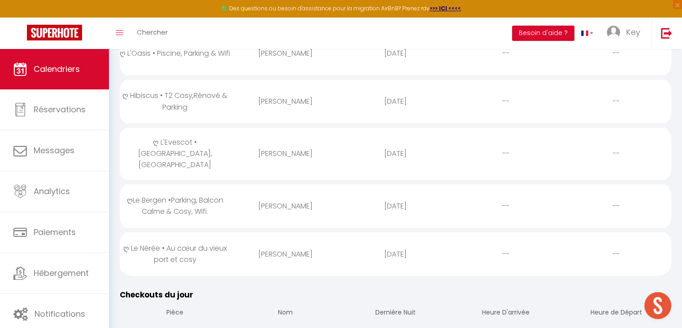
scroll to position [671, 0]
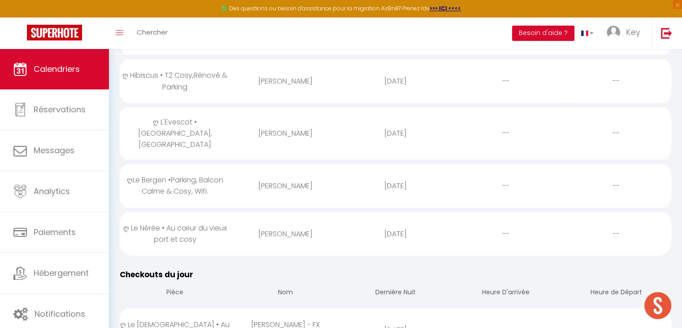
click at [289, 175] on div "[PERSON_NAME]" at bounding box center [285, 185] width 110 height 29
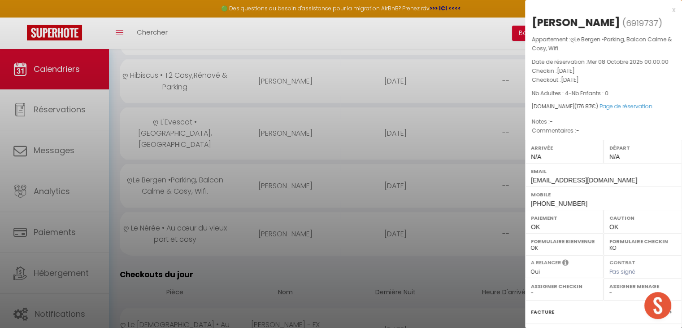
click at [289, 175] on div at bounding box center [341, 164] width 682 height 328
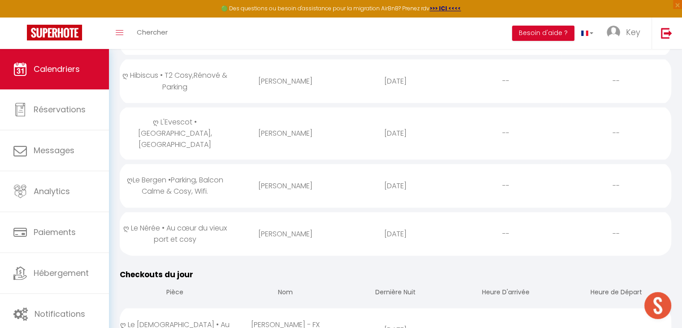
click at [282, 221] on div "[PERSON_NAME]" at bounding box center [285, 233] width 110 height 29
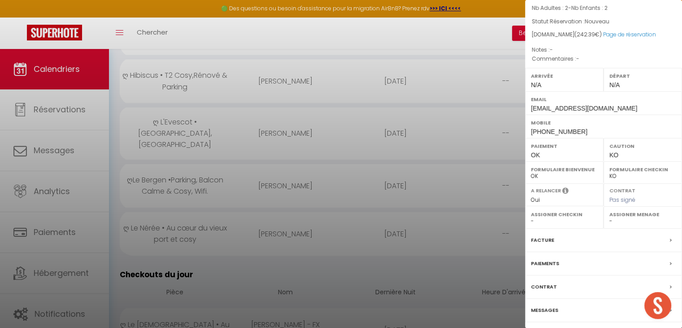
scroll to position [122, 0]
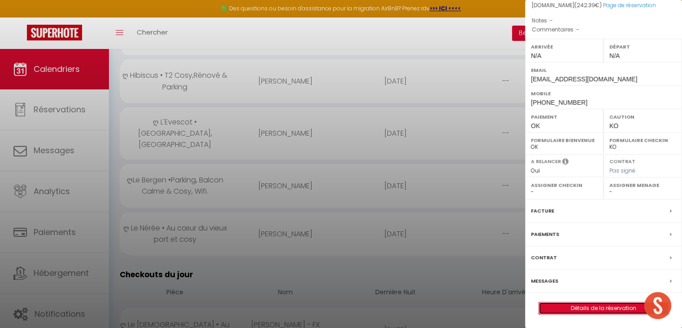
click at [570, 309] on link "Détails de la réservation" at bounding box center [603, 308] width 129 height 12
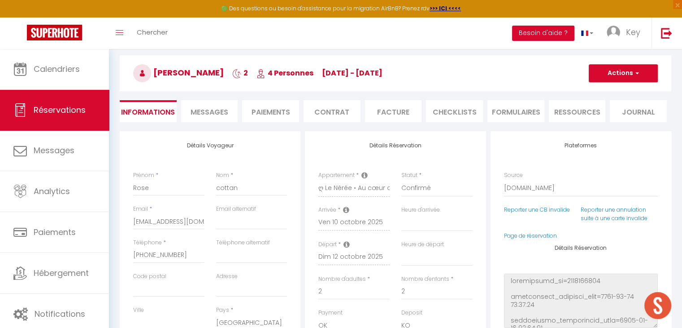
scroll to position [34, 0]
click at [228, 110] on span "Messages" at bounding box center [210, 113] width 38 height 10
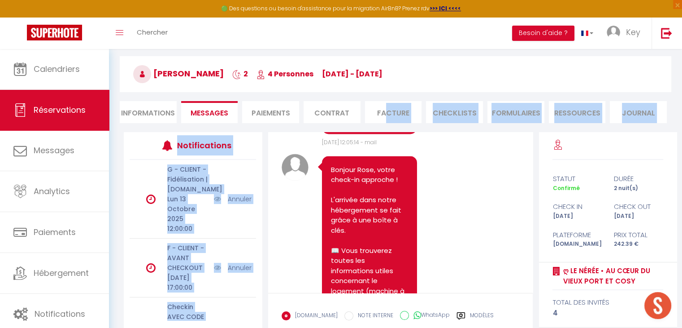
scroll to position [1280, 0]
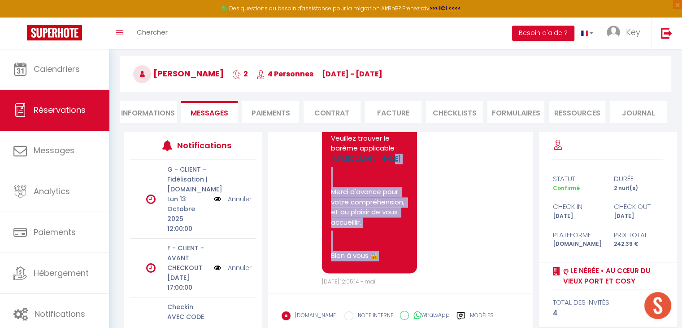
drag, startPoint x: 332, startPoint y: 149, endPoint x: 393, endPoint y: 258, distance: 124.8
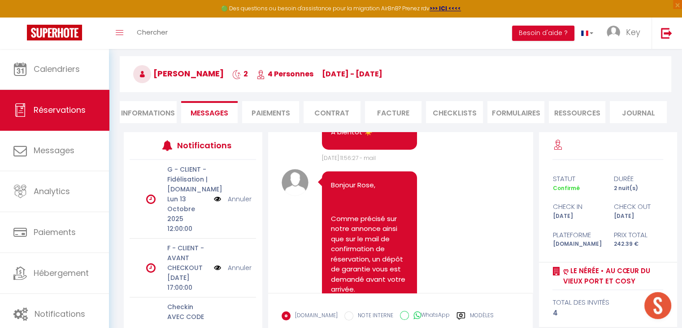
scroll to position [580, 0]
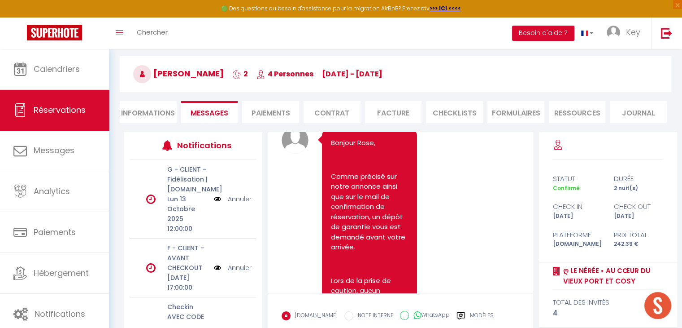
click at [331, 148] on p "Bonjour Rose," at bounding box center [369, 143] width 77 height 10
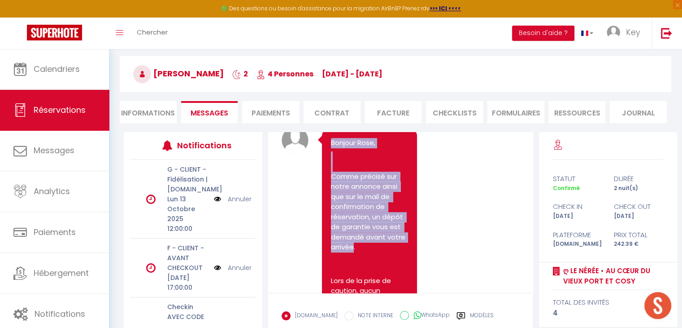
click at [355, 252] on p "Comme précisé sur notre annonce ainsi que sur le mail de confirmation de réserv…" at bounding box center [369, 211] width 77 height 81
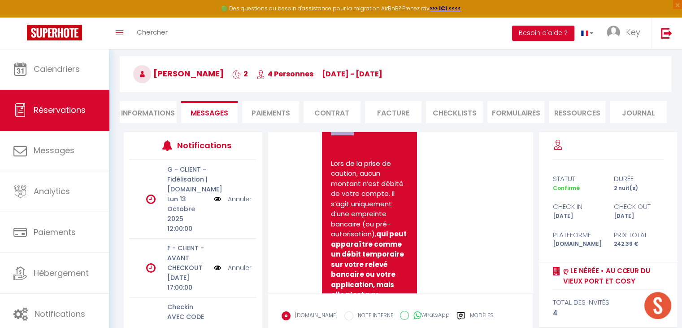
scroll to position [704, 0]
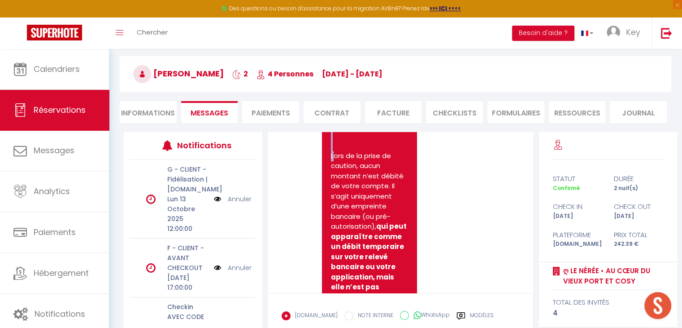
click at [332, 186] on p "Lors de la prise de caution, aucun montant n’est débité de votre compte. Il s’a…" at bounding box center [369, 272] width 77 height 242
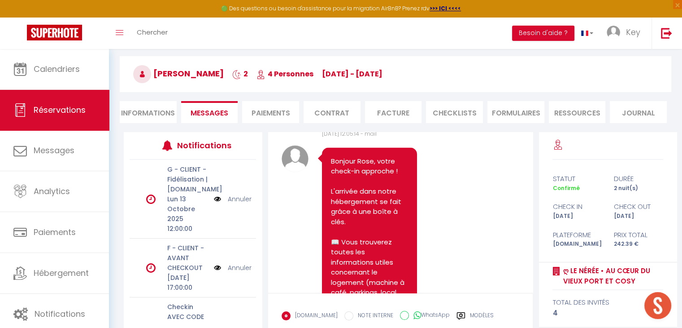
scroll to position [1429, 0]
click at [379, 112] on p "Bien à vous 🔐" at bounding box center [369, 106] width 77 height 10
copy pre "Loremip Dolo, Sitam consect adi elits doeiusm tempo inc utl et dolo ma aliquaen…"
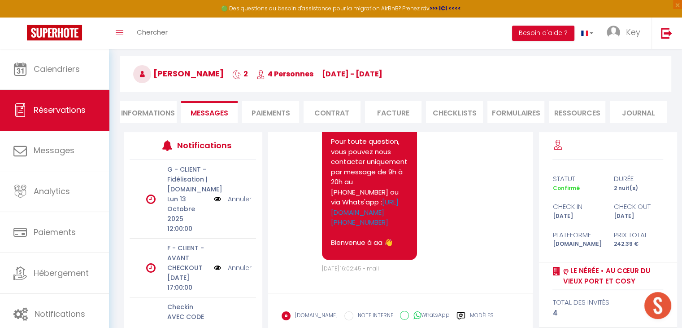
scroll to position [1901, 0]
click at [151, 114] on li "Informations" at bounding box center [148, 112] width 57 height 22
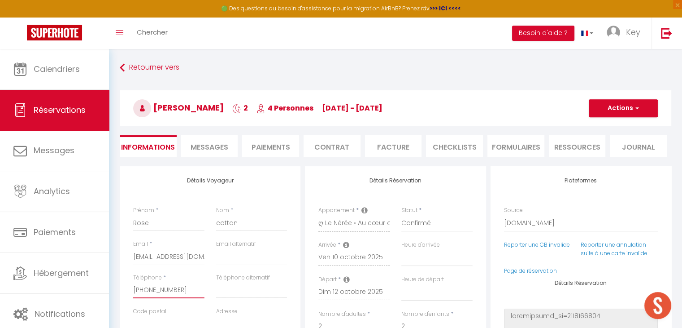
drag, startPoint x: 176, startPoint y: 291, endPoint x: 133, endPoint y: 287, distance: 43.2
click at [133, 287] on input "[PHONE_NUMBER]" at bounding box center [168, 290] width 71 height 16
click at [205, 140] on li "Messages" at bounding box center [209, 146] width 57 height 22
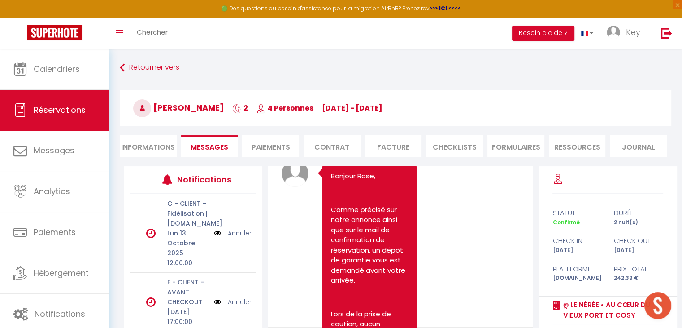
scroll to position [584, 0]
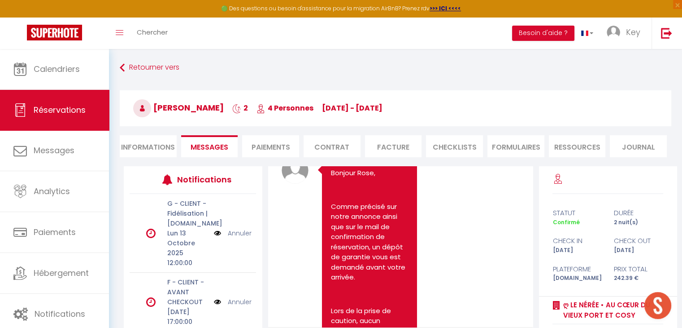
click at [332, 178] on p "Bonjour Rose," at bounding box center [369, 173] width 77 height 10
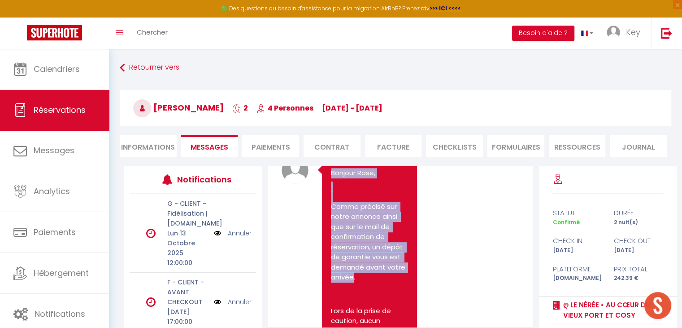
click at [355, 282] on p "Comme précisé sur notre annonce ainsi que sur le mail de confirmation de réserv…" at bounding box center [369, 241] width 77 height 81
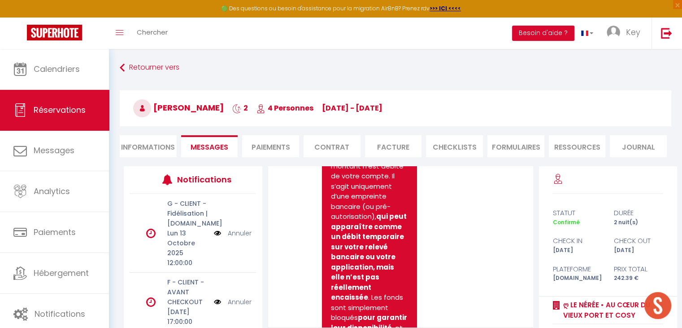
scroll to position [748, 0]
click at [332, 178] on p "Lors de la prise de caution, aucun montant n’est débité de votre compte. Il s’a…" at bounding box center [369, 262] width 77 height 242
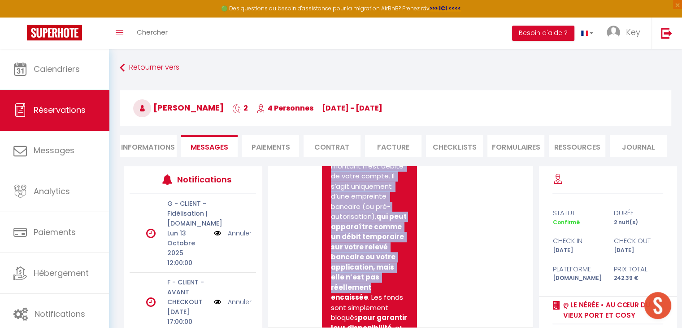
click at [369, 302] on strong "qui peut apparaître comme un débit temporaire sur votre relevé bancaire ou votr…" at bounding box center [369, 256] width 77 height 90
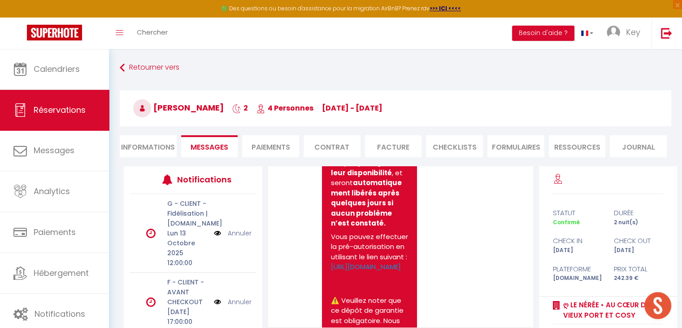
scroll to position [894, 0]
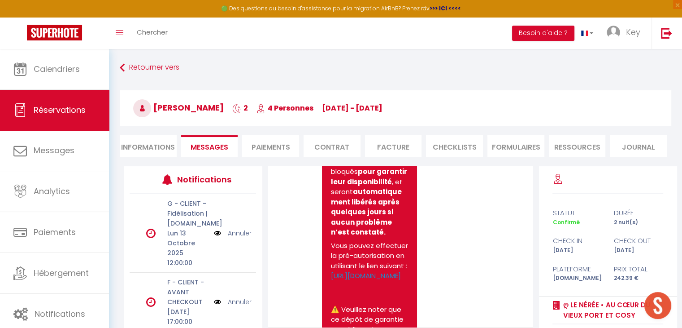
click at [332, 156] on strong "qui peut apparaître comme un débit temporaire sur votre relevé bancaire ou votr…" at bounding box center [369, 111] width 77 height 90
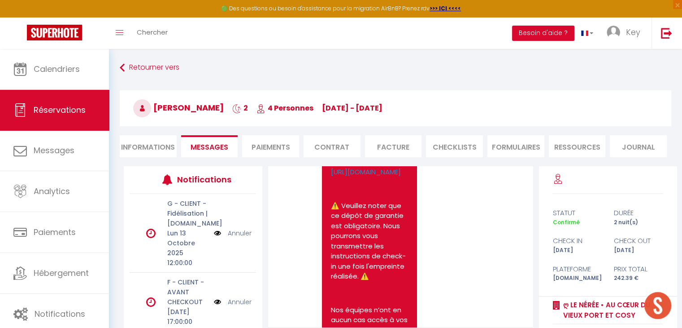
scroll to position [1012, 0]
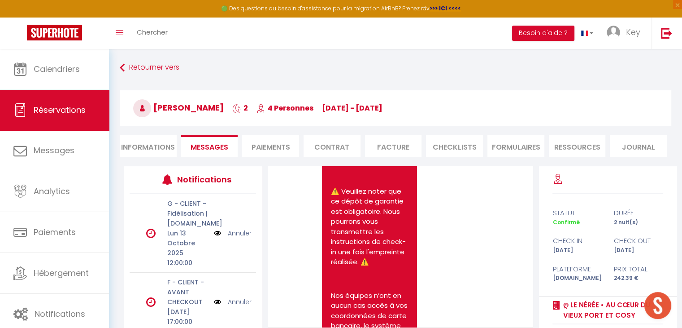
click at [341, 163] on p "Vous pouvez effectuer la pré-autorisation en utilisant le lien suivant : [URL][…" at bounding box center [369, 142] width 77 height 40
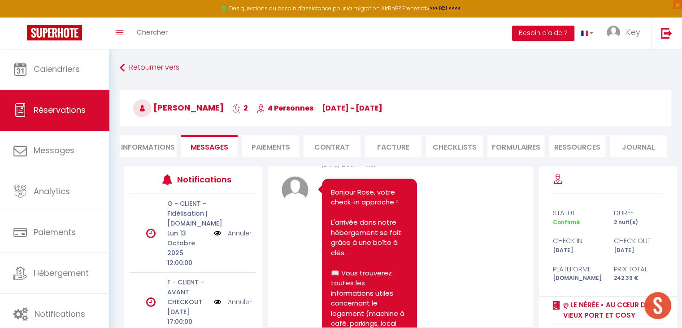
scroll to position [1434, 0]
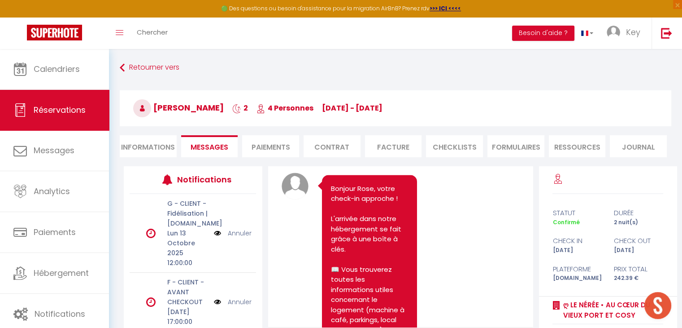
click at [378, 140] on p "Bien à vous 🔐" at bounding box center [369, 135] width 77 height 10
copy pre "Loremip Dolo, Sitam consect adi elits doeiusm tempo inc utl et dolo ma aliquaen…"
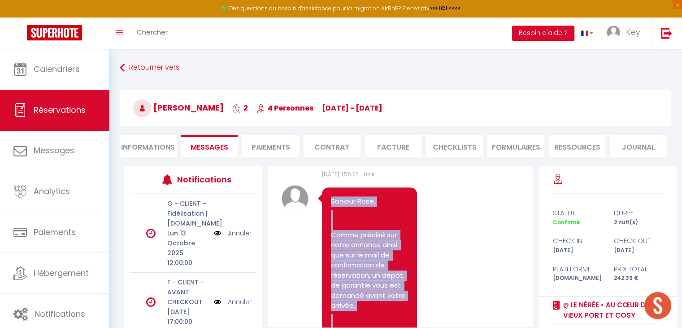
scroll to position [560, 0]
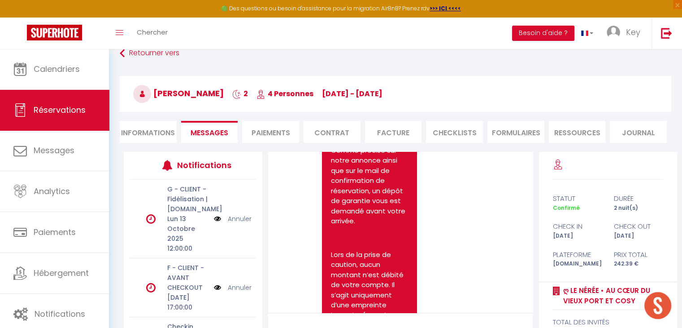
scroll to position [0, 0]
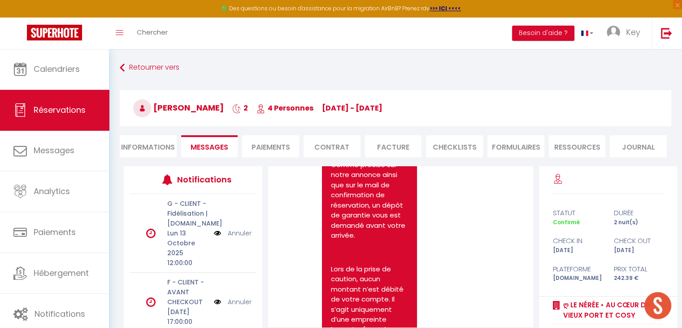
click at [277, 150] on li "Paiements" at bounding box center [270, 146] width 57 height 22
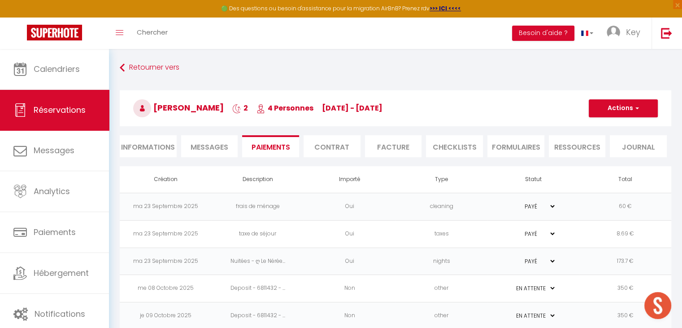
click at [154, 149] on li "Informations" at bounding box center [148, 146] width 57 height 22
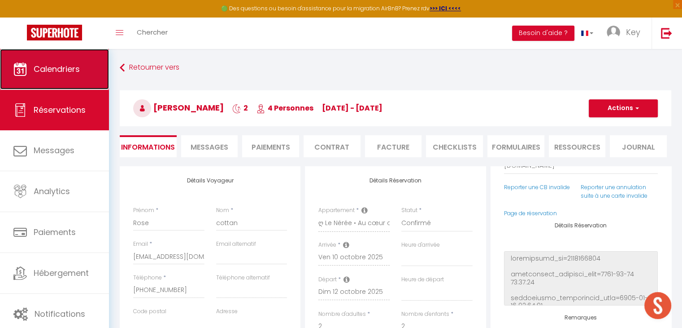
click at [90, 72] on link "Calendriers" at bounding box center [54, 69] width 109 height 40
